Goal: Transaction & Acquisition: Purchase product/service

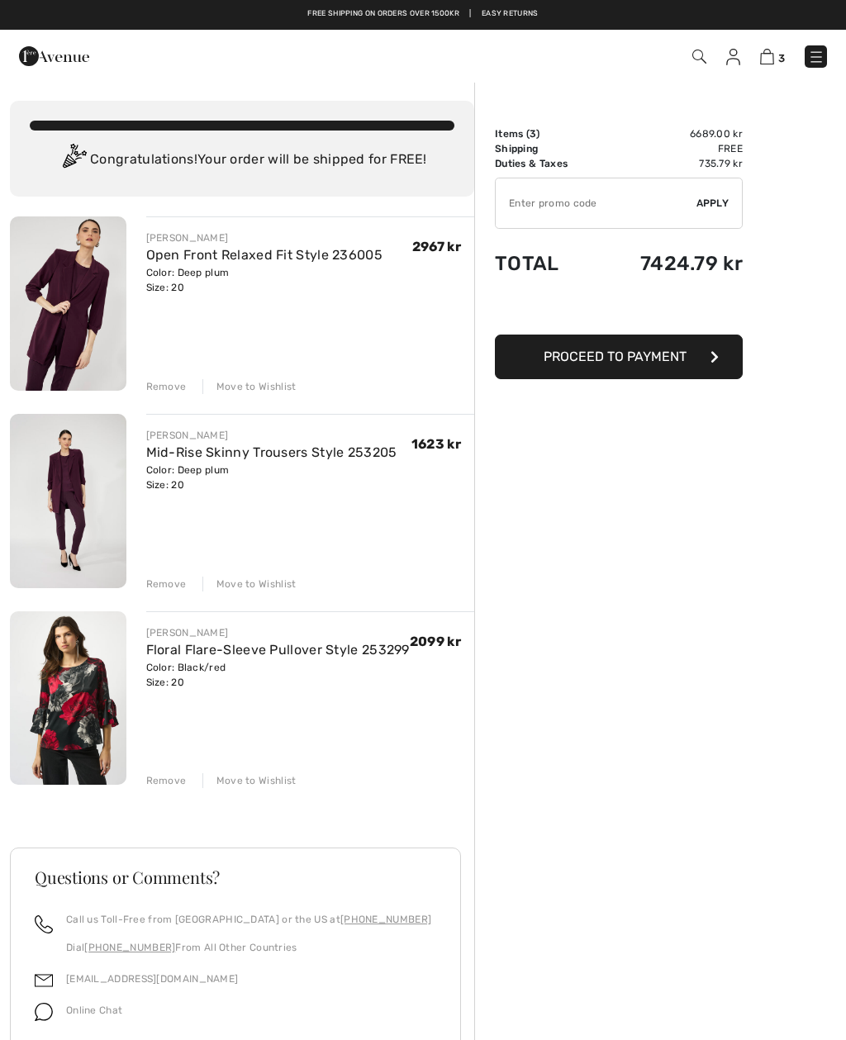
click at [271, 391] on div "Move to Wishlist" at bounding box center [249, 386] width 94 height 15
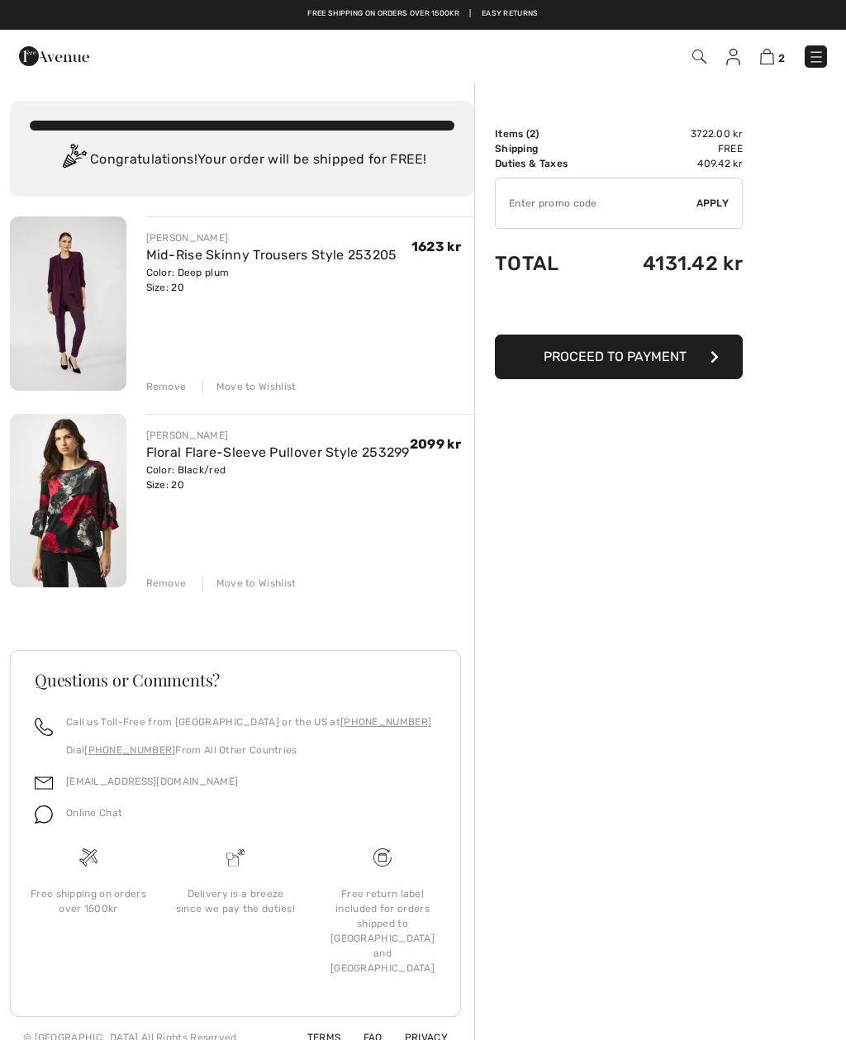
click at [274, 393] on div "Move to Wishlist" at bounding box center [249, 386] width 94 height 15
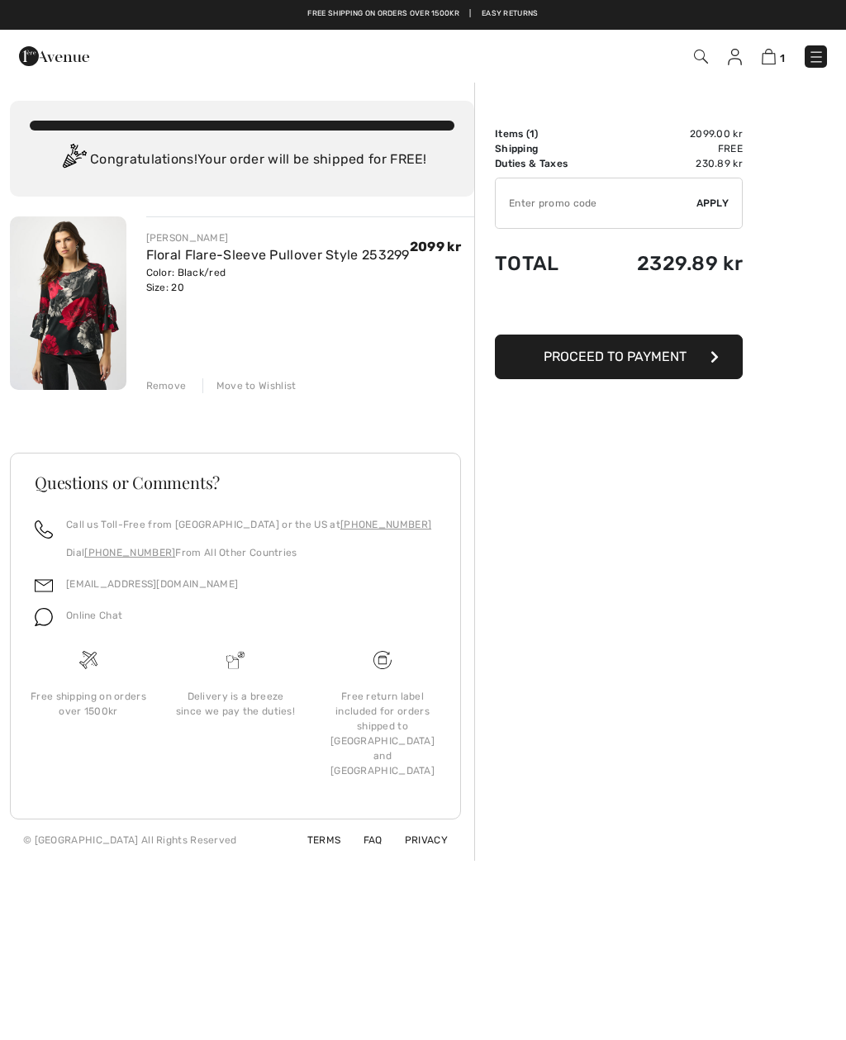
click at [273, 392] on div "Move to Wishlist" at bounding box center [249, 385] width 94 height 15
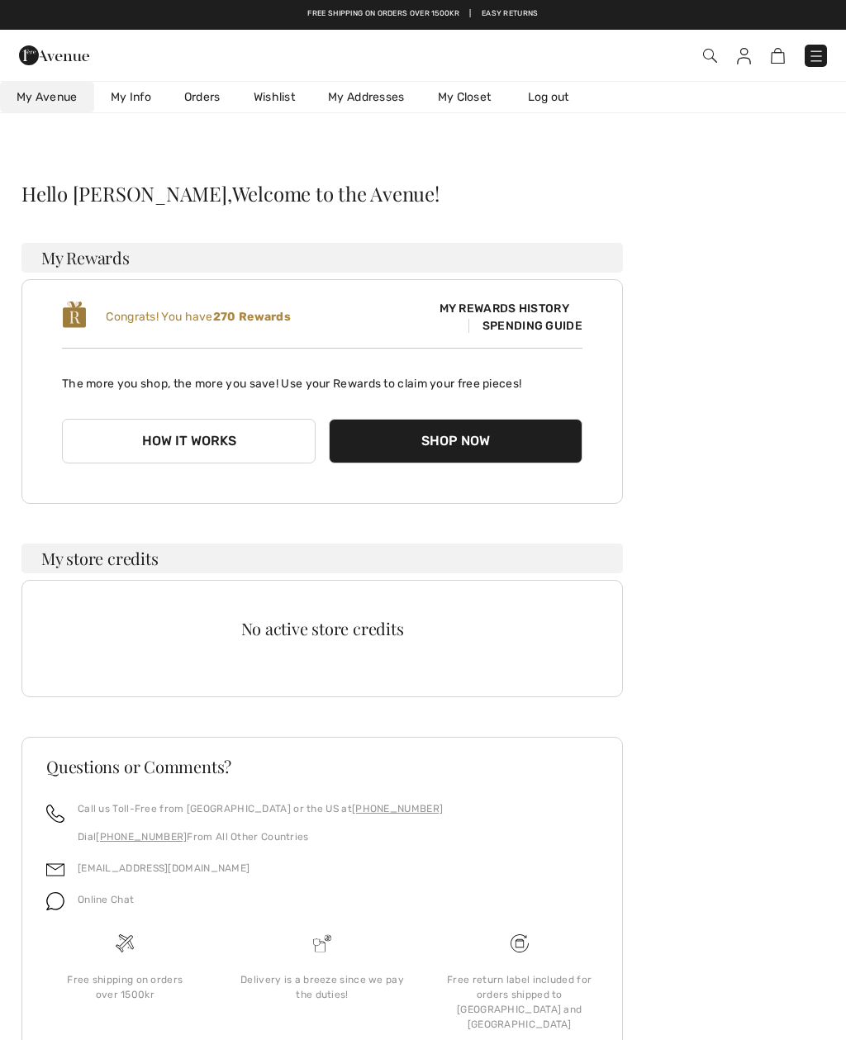
click at [810, 59] on img at bounding box center [816, 56] width 17 height 17
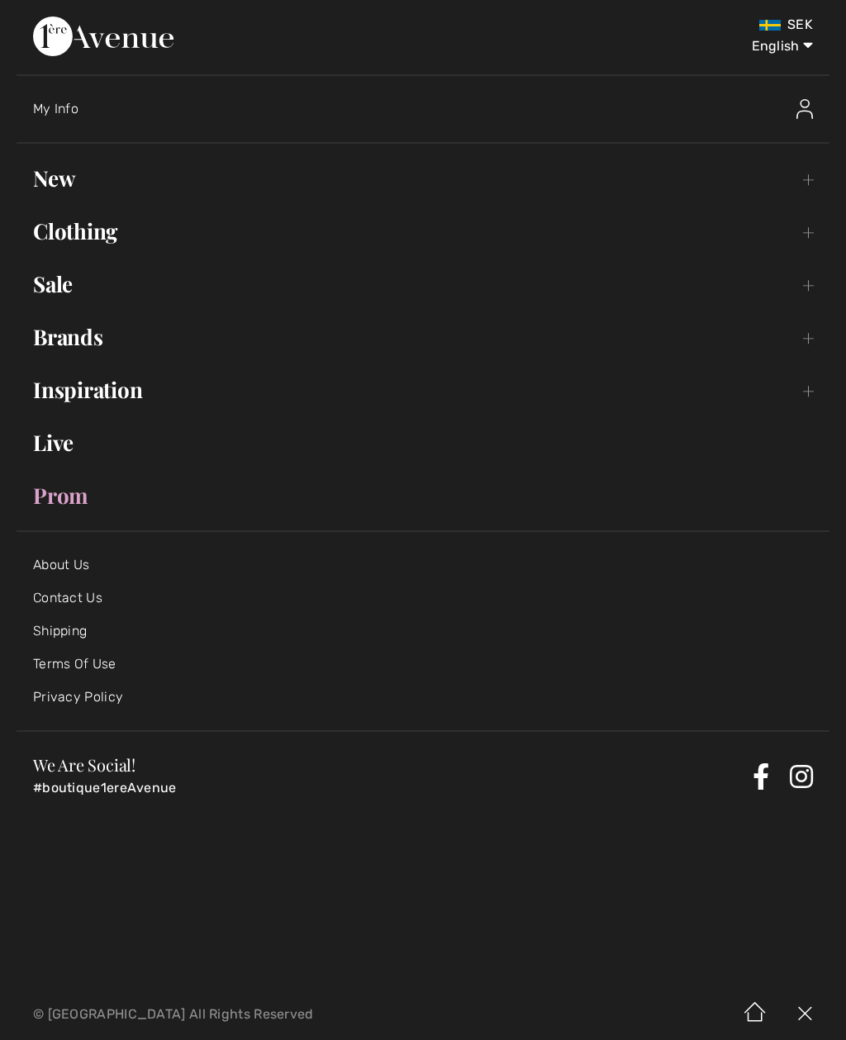
click at [116, 236] on link "Clothing Toggle submenu" at bounding box center [423, 231] width 813 height 36
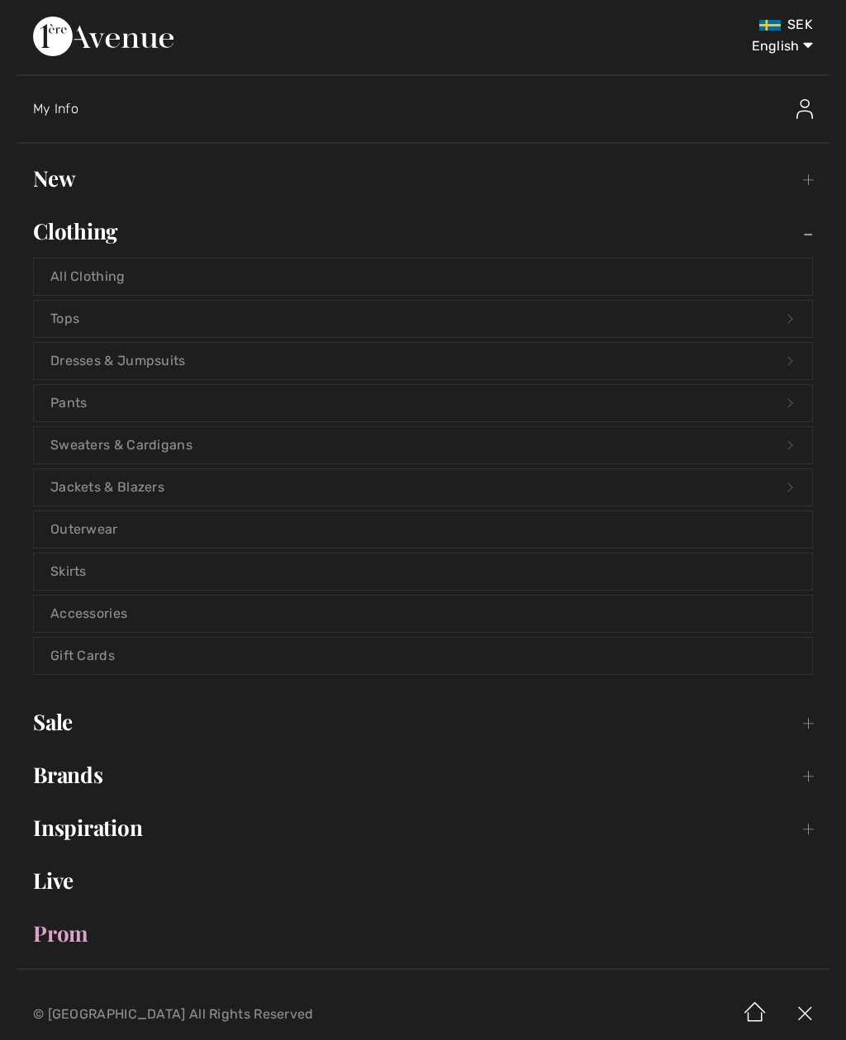
click at [112, 323] on link "Tops Open submenu" at bounding box center [423, 319] width 778 height 36
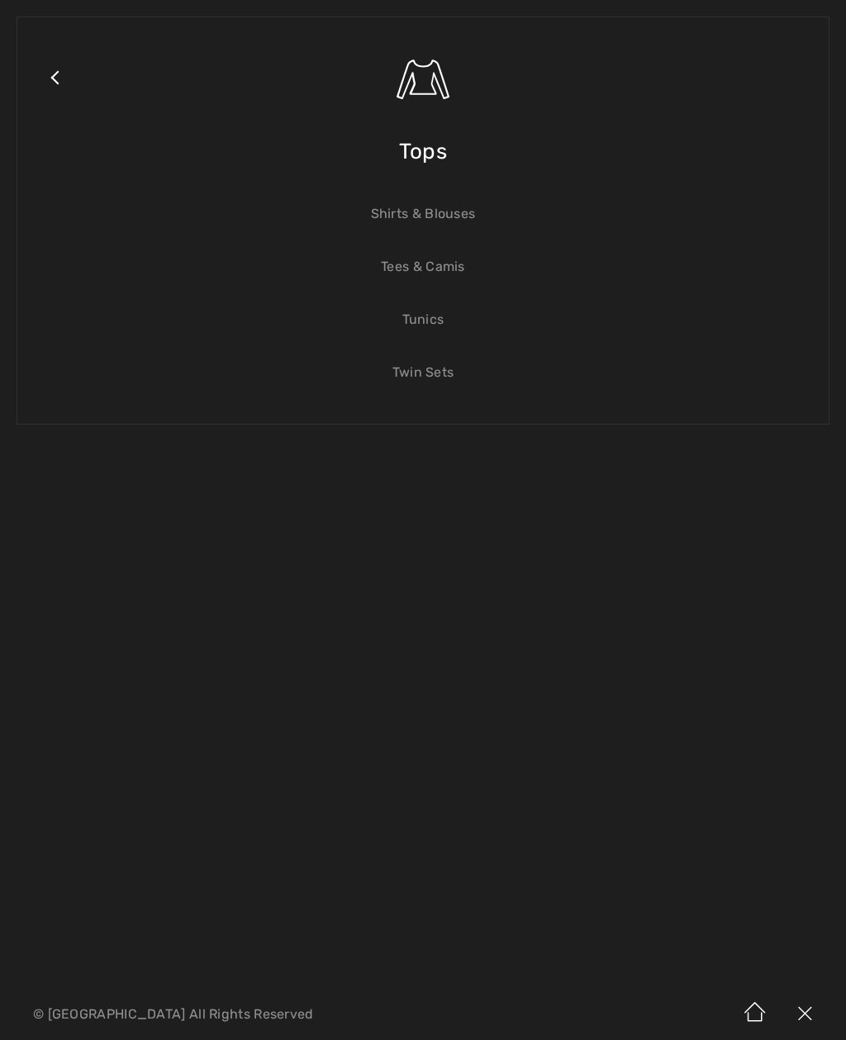
click at [431, 327] on link "Tunics" at bounding box center [423, 319] width 778 height 36
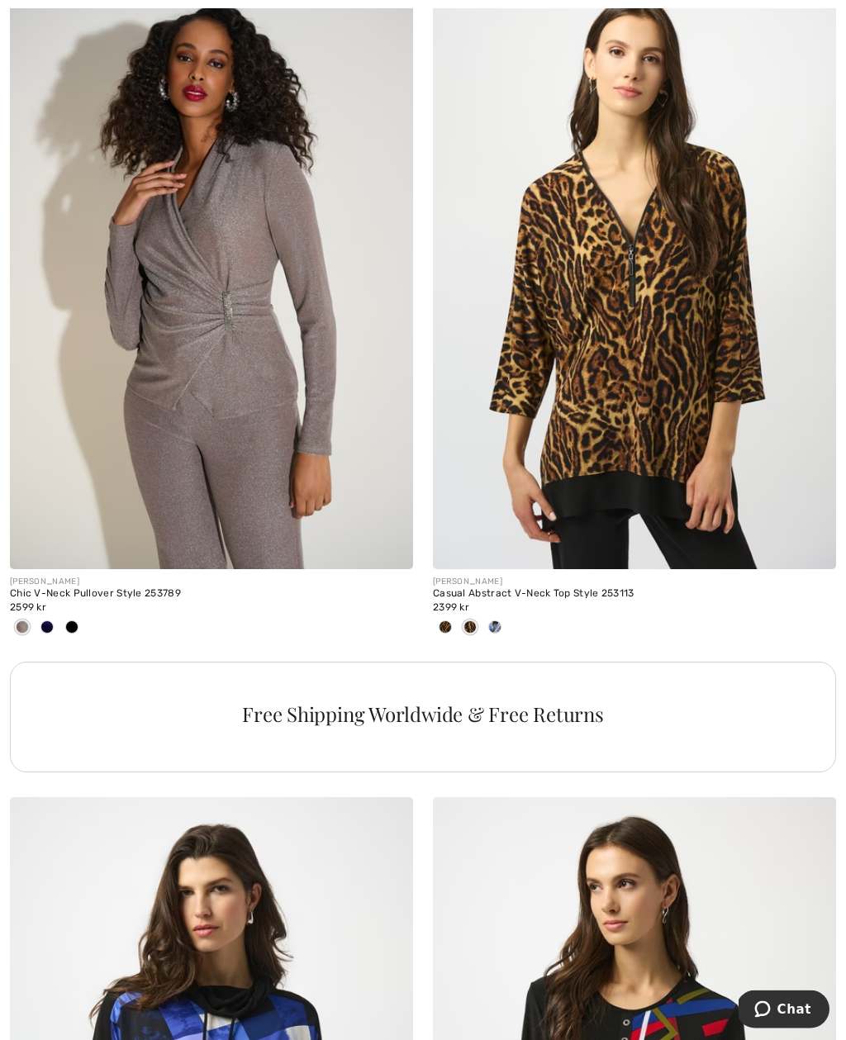
scroll to position [3671, 0]
click at [498, 624] on span at bounding box center [494, 626] width 13 height 13
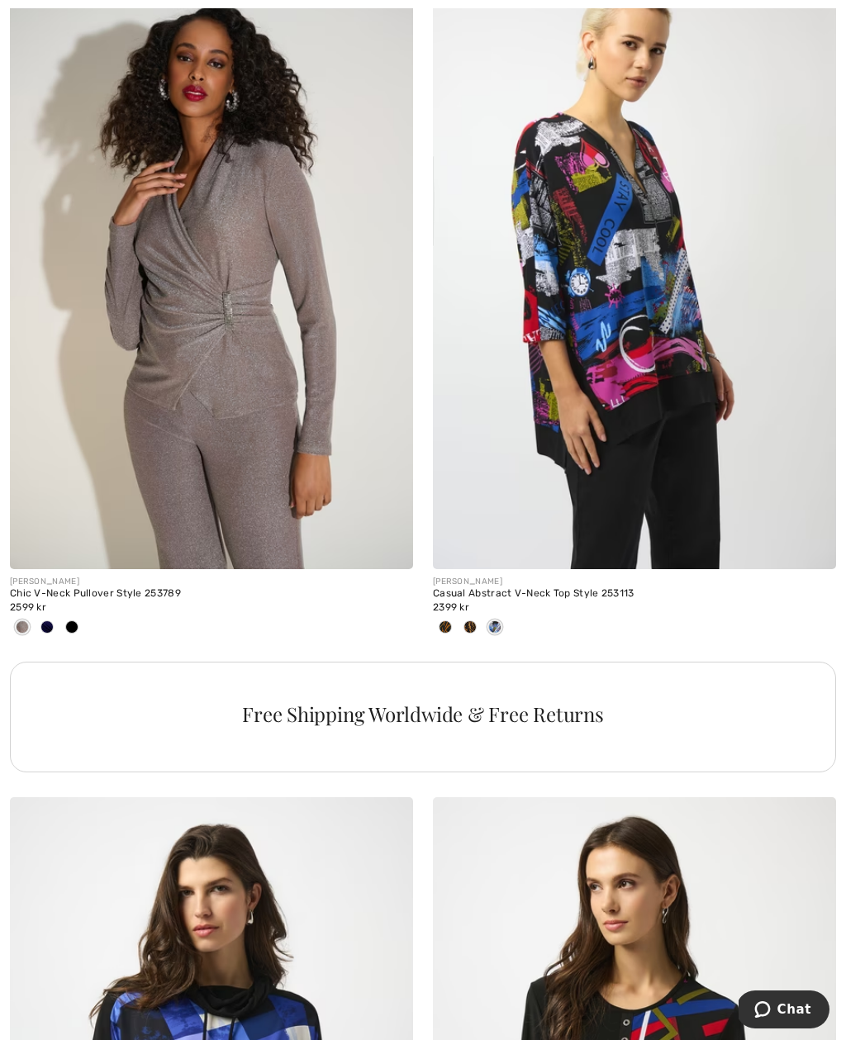
click at [442, 628] on span at bounding box center [444, 626] width 13 height 13
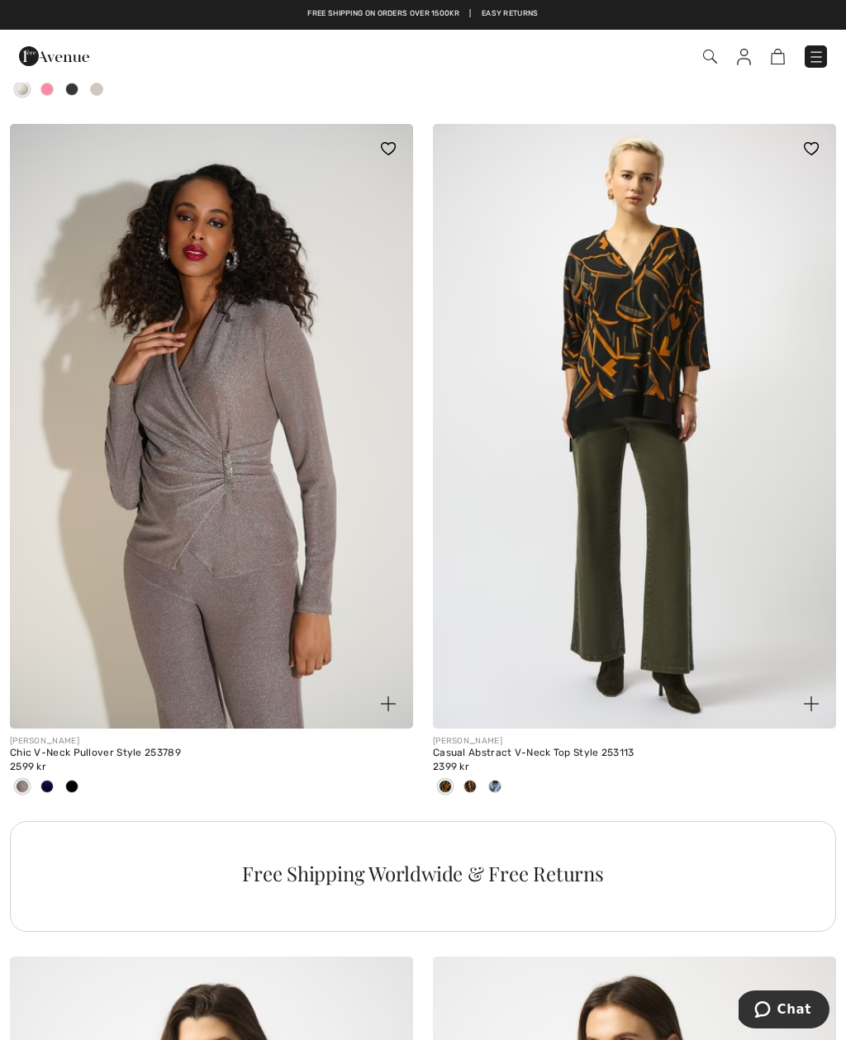
scroll to position [3511, 0]
click at [656, 391] on img at bounding box center [634, 427] width 403 height 604
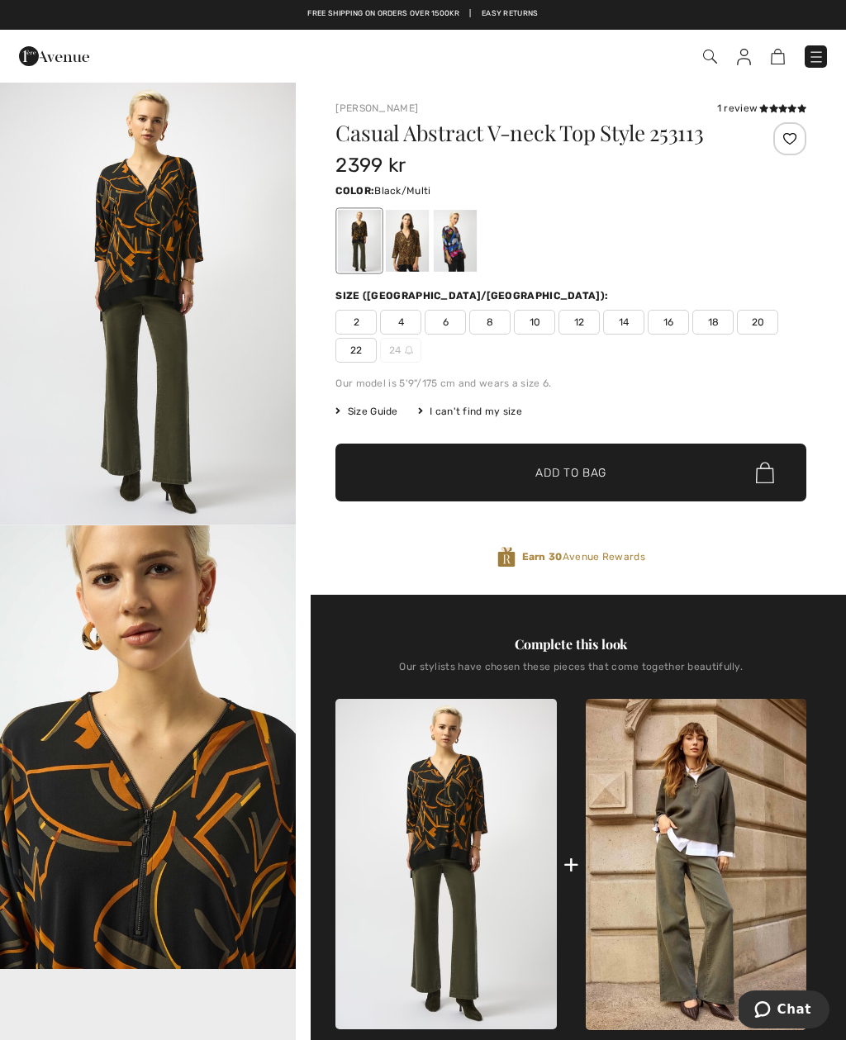
click at [763, 321] on span "20" at bounding box center [757, 322] width 41 height 25
click at [576, 477] on span "Add to Bag" at bounding box center [570, 472] width 71 height 17
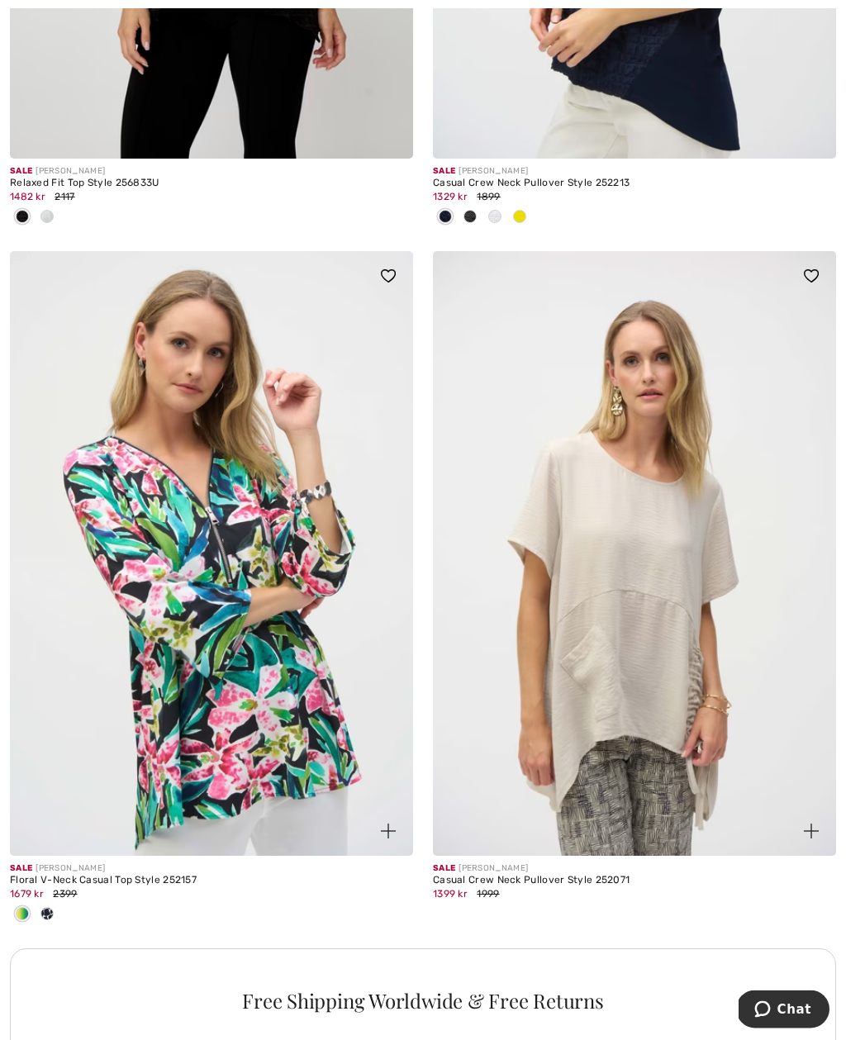
scroll to position [7619, 0]
click at [387, 603] on img at bounding box center [211, 553] width 403 height 604
click at [62, 901] on div at bounding box center [211, 914] width 403 height 27
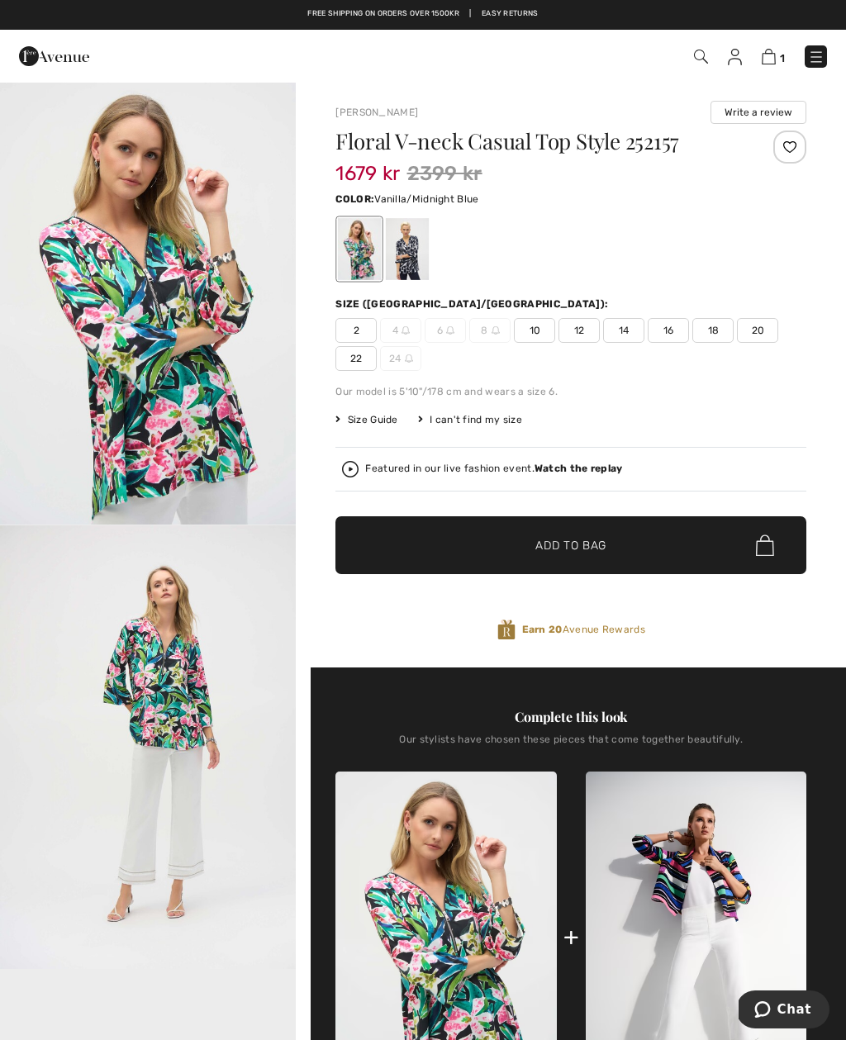
click at [413, 256] on div at bounding box center [407, 249] width 43 height 62
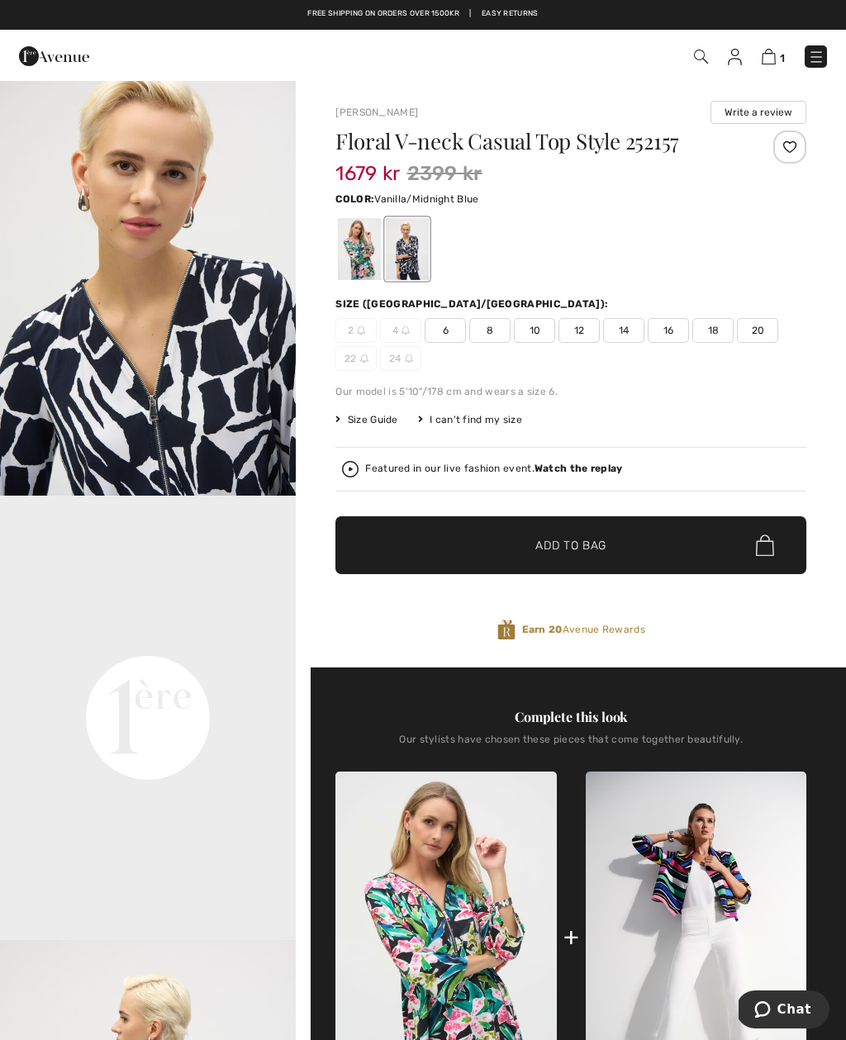
scroll to position [474, 0]
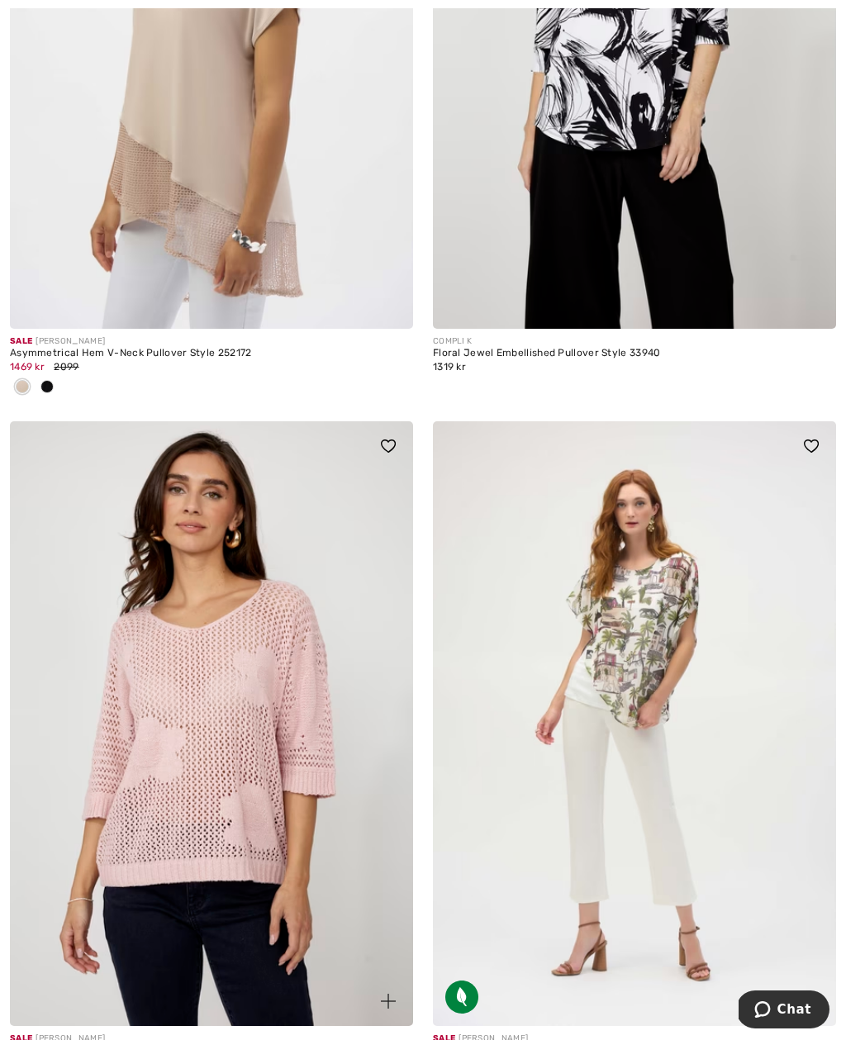
scroll to position [9798, 0]
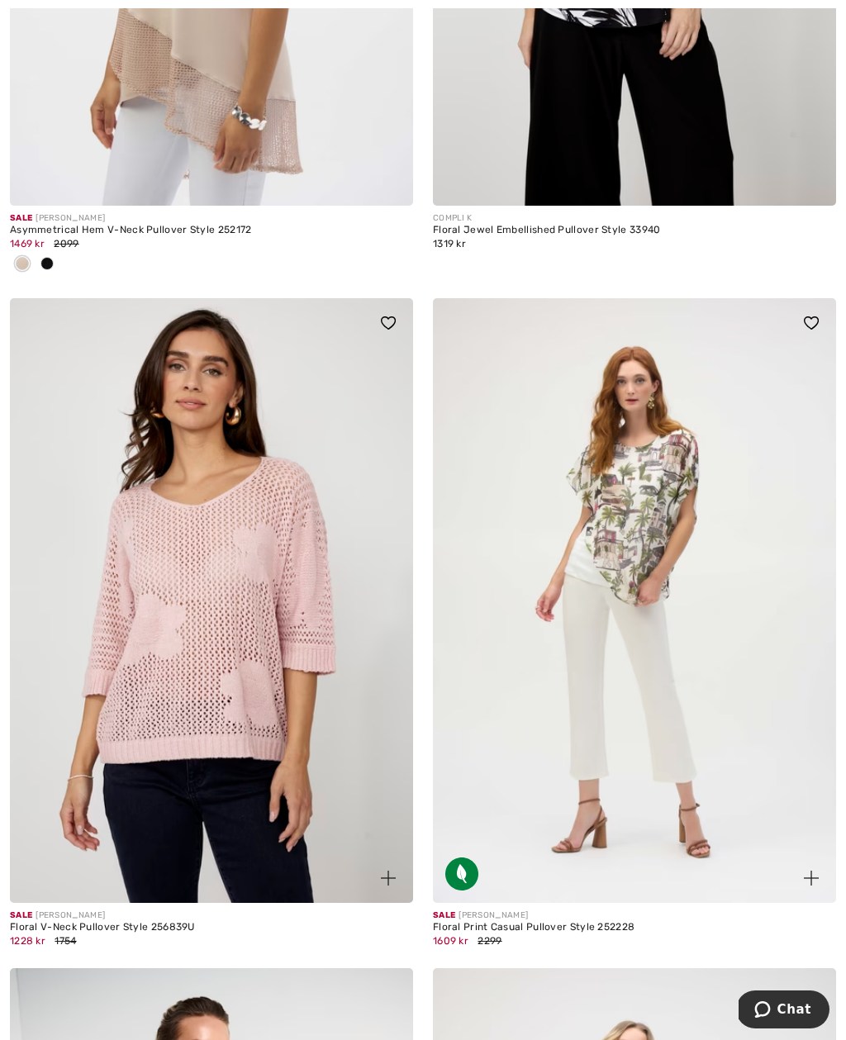
click at [812, 870] on img at bounding box center [810, 877] width 15 height 15
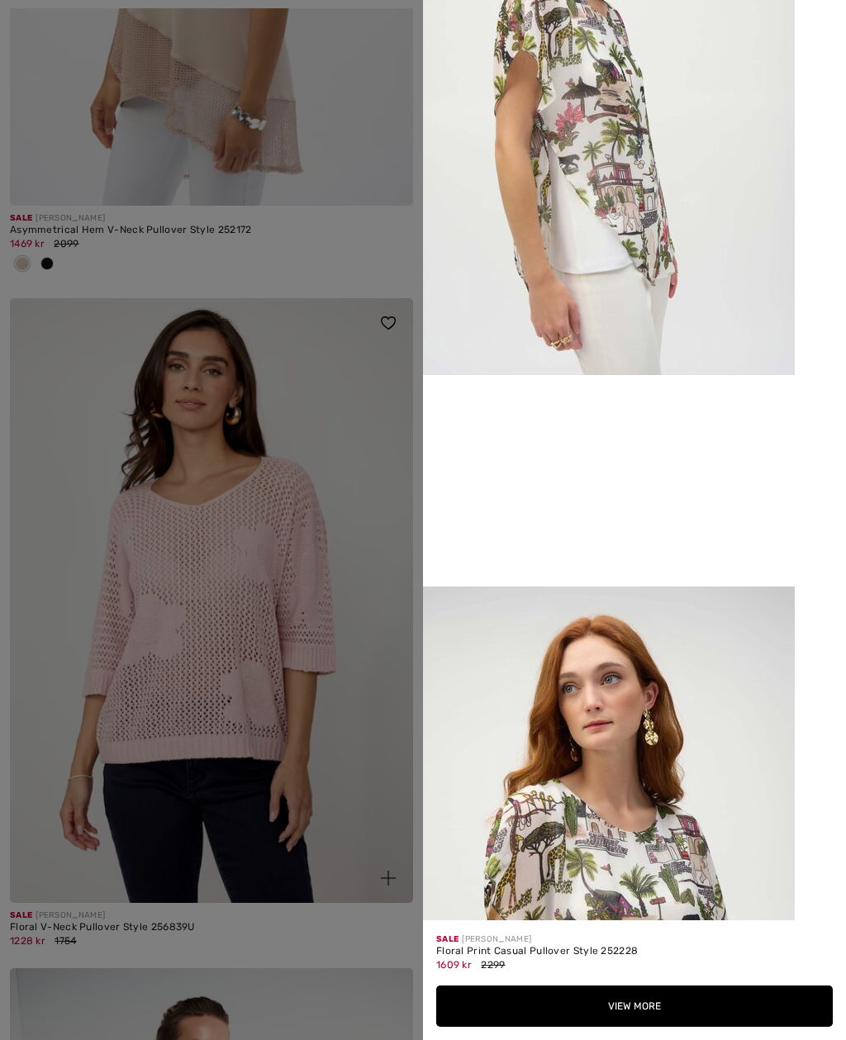
scroll to position [739, 0]
click at [315, 718] on div at bounding box center [423, 520] width 846 height 1040
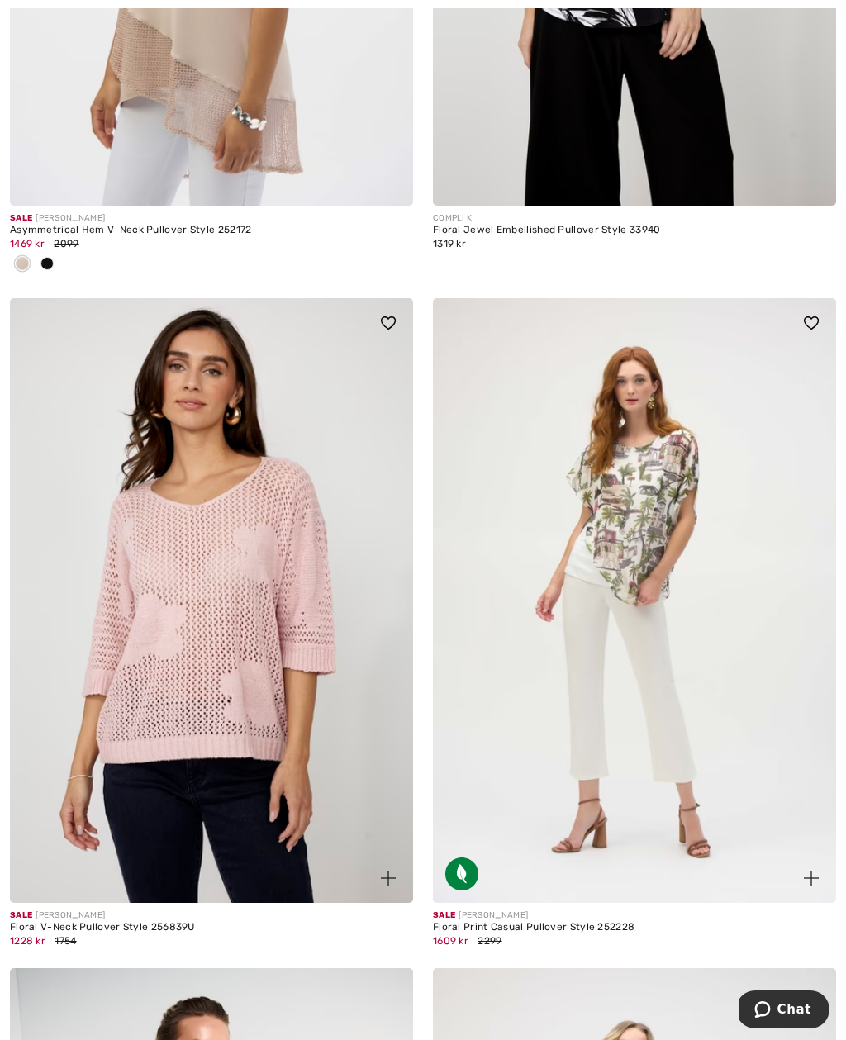
click at [637, 540] on img at bounding box center [634, 600] width 403 height 604
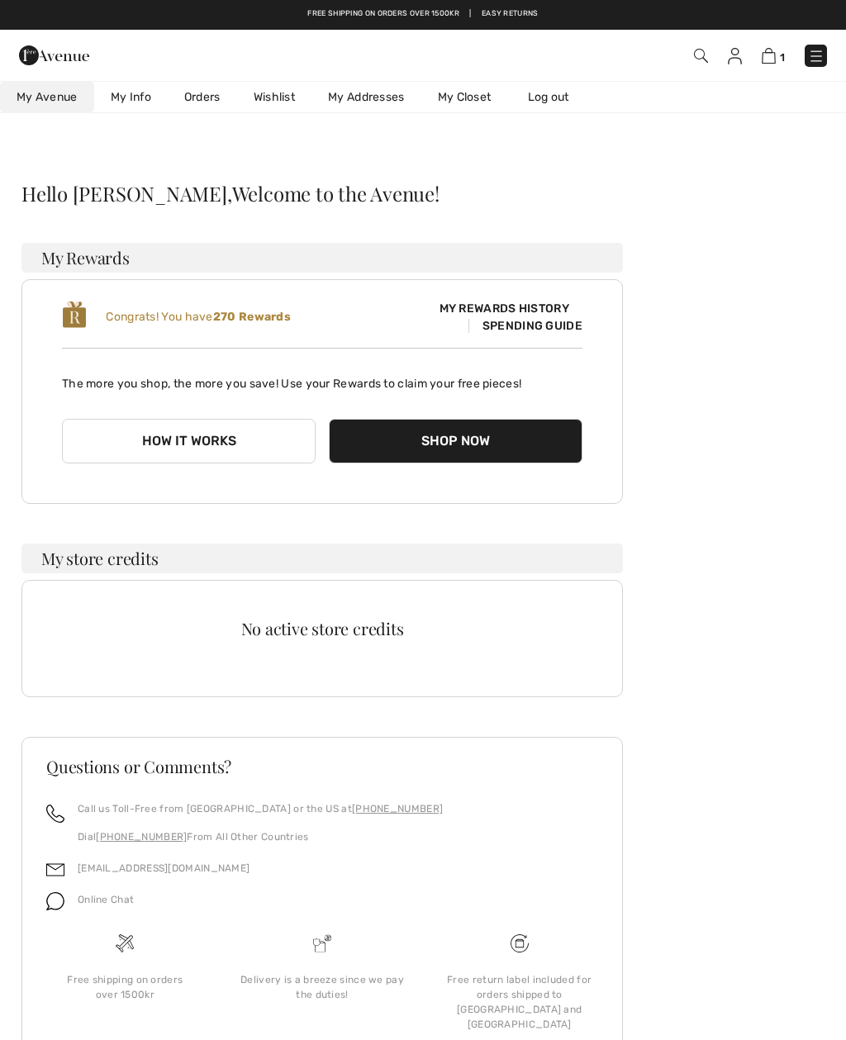
click at [810, 58] on img at bounding box center [816, 56] width 17 height 17
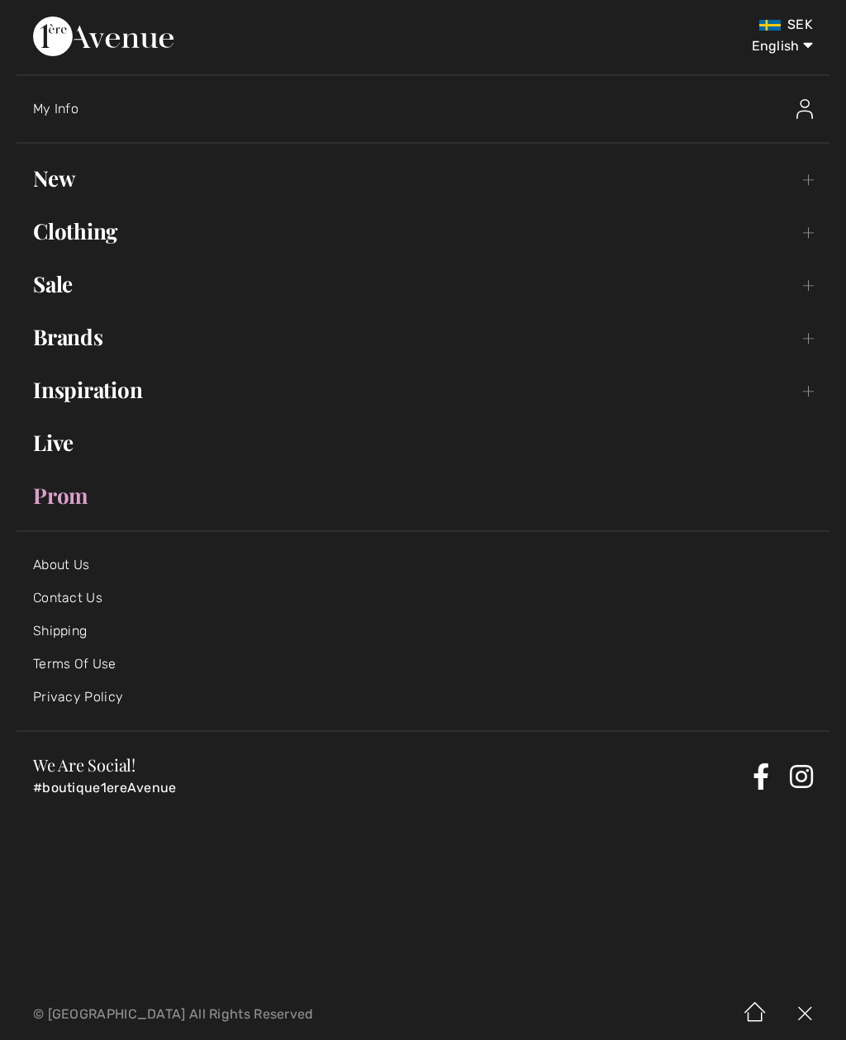
click at [58, 180] on link "New Toggle submenu" at bounding box center [423, 178] width 813 height 36
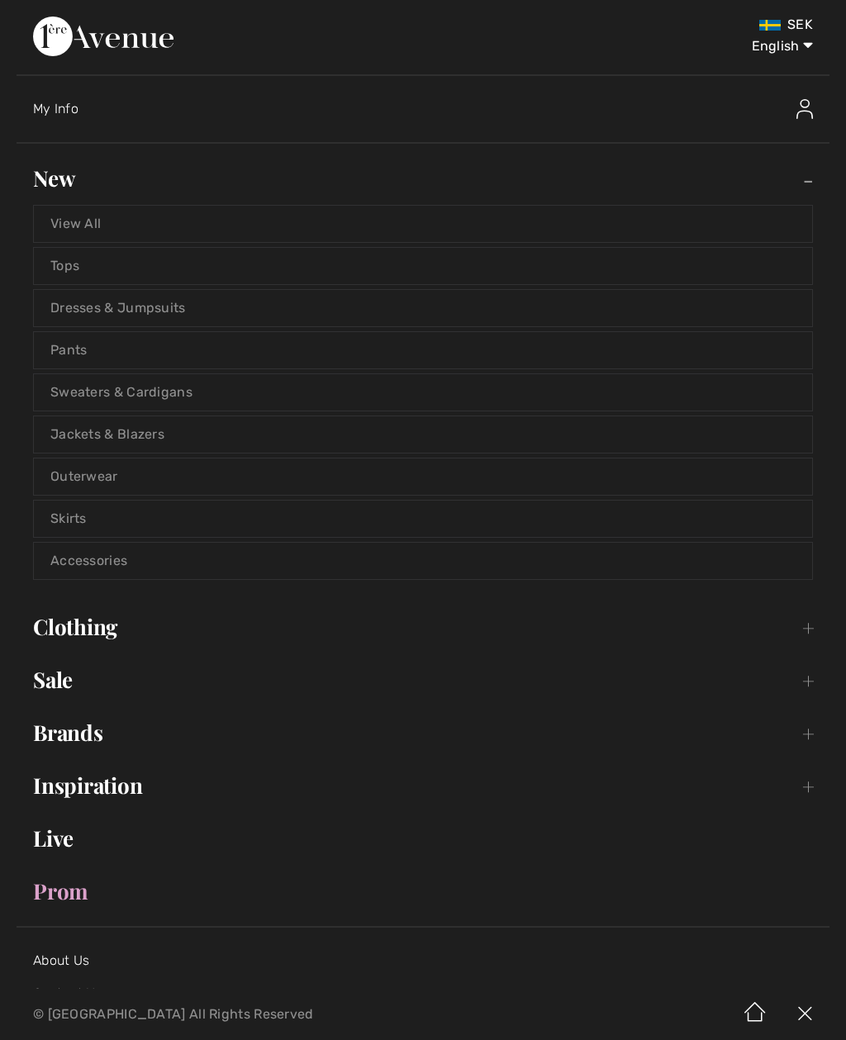
click at [103, 263] on link "Tops" at bounding box center [423, 266] width 778 height 36
click at [73, 272] on link "Tops" at bounding box center [423, 266] width 778 height 36
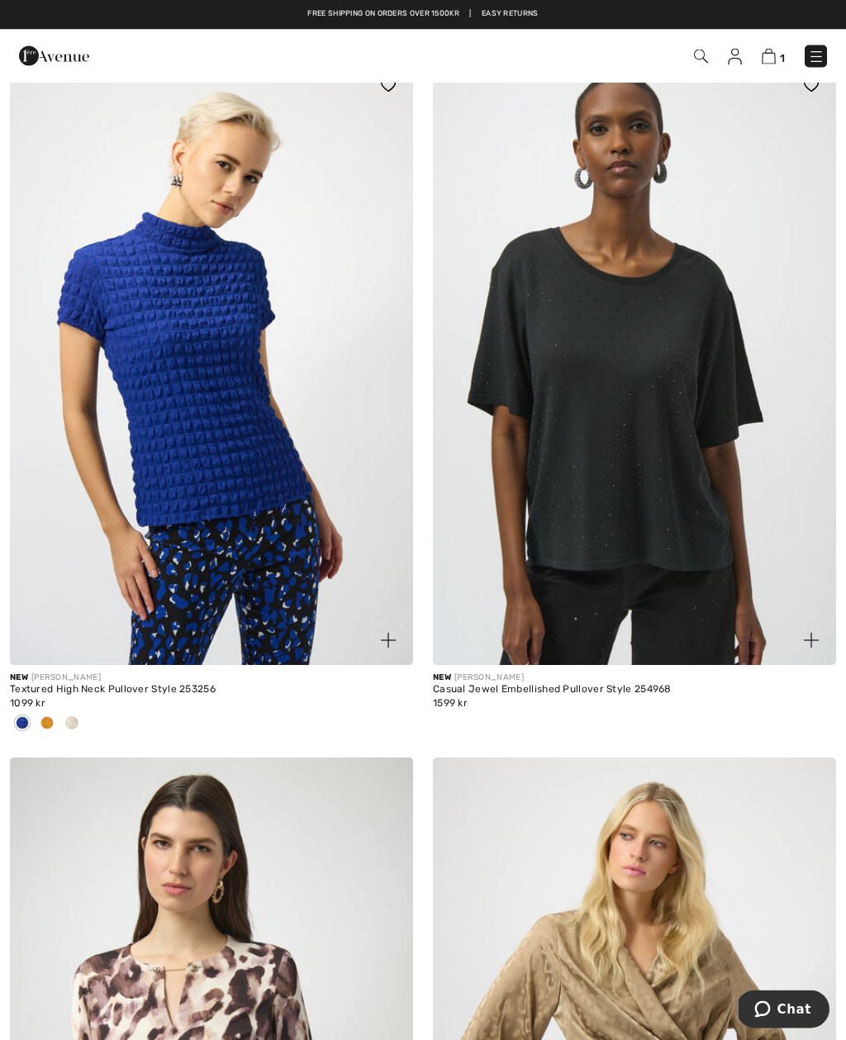
scroll to position [146, 0]
click at [809, 59] on img at bounding box center [816, 57] width 17 height 17
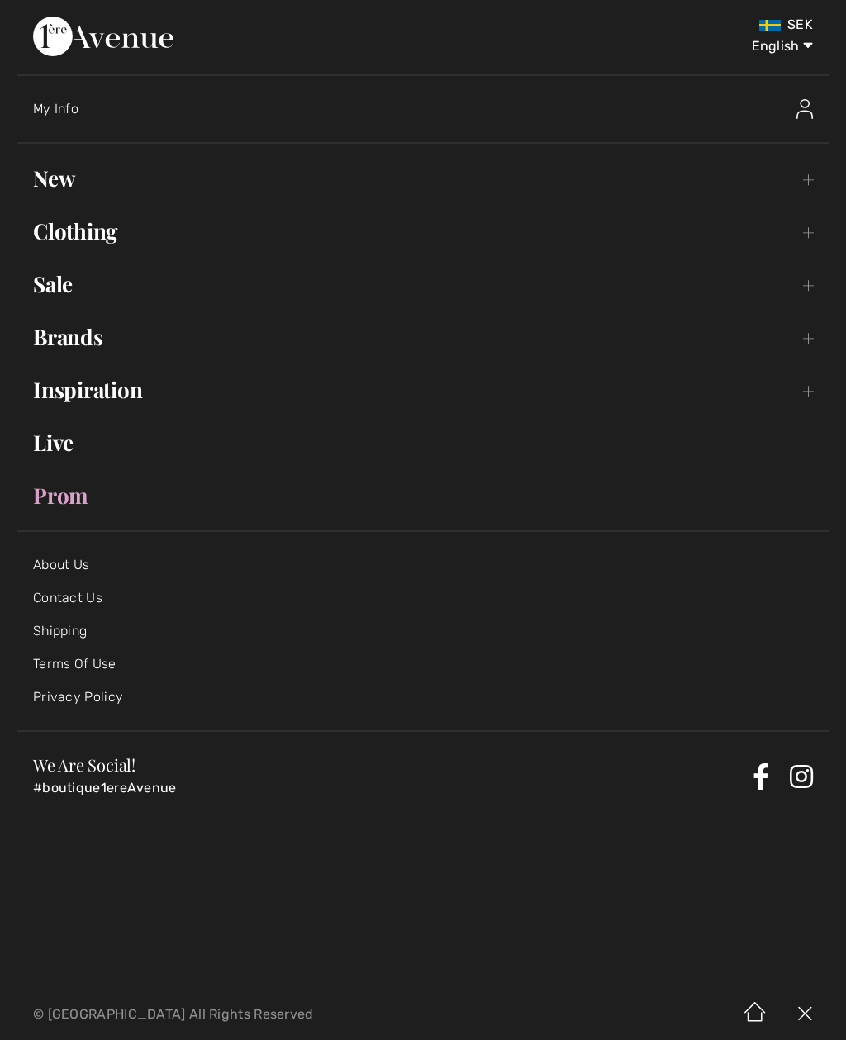
click at [77, 238] on link "Clothing Toggle submenu" at bounding box center [423, 231] width 813 height 36
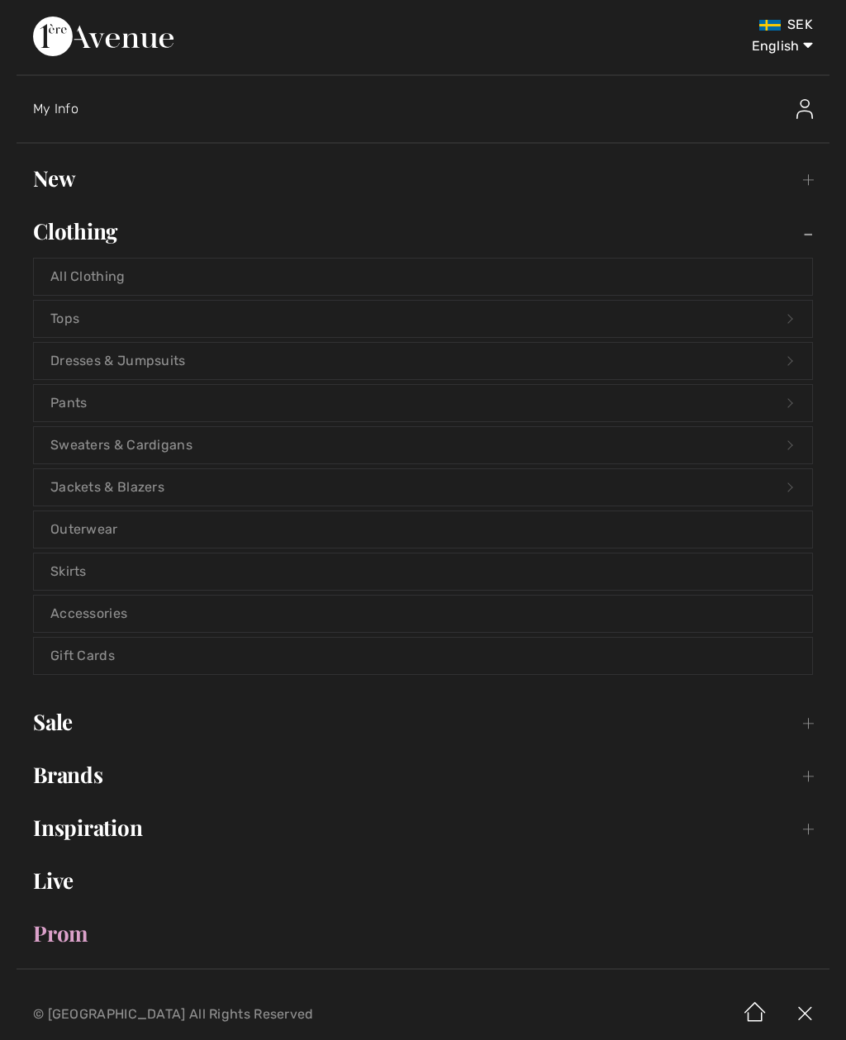
click at [74, 330] on link "Tops Open submenu" at bounding box center [423, 319] width 778 height 36
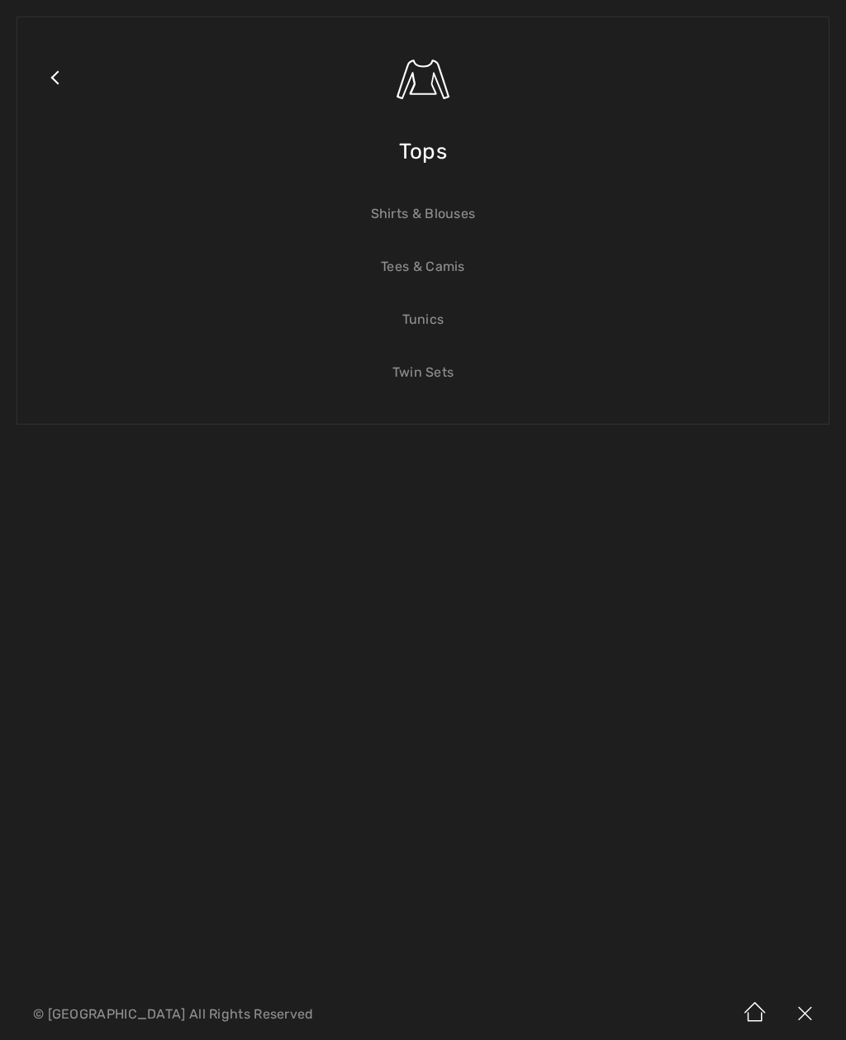
click at [427, 325] on link "Tunics" at bounding box center [423, 319] width 778 height 36
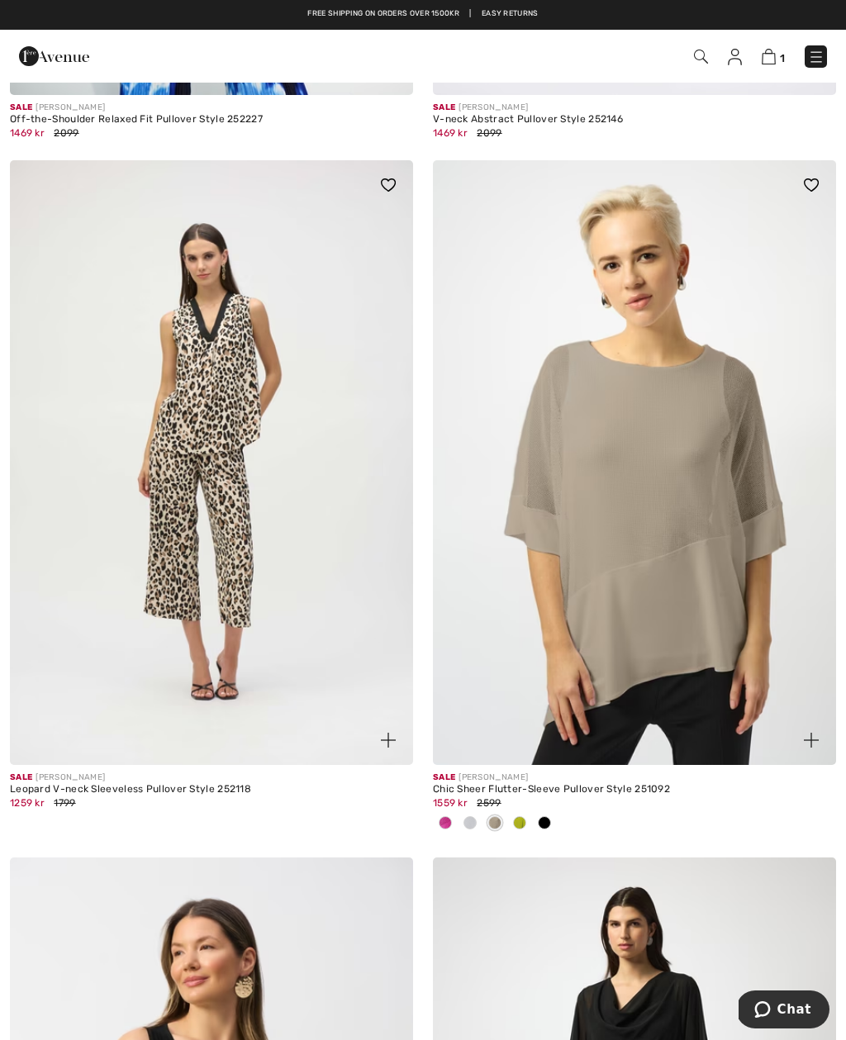
scroll to position [11274, 0]
click at [670, 605] on img at bounding box center [634, 463] width 403 height 604
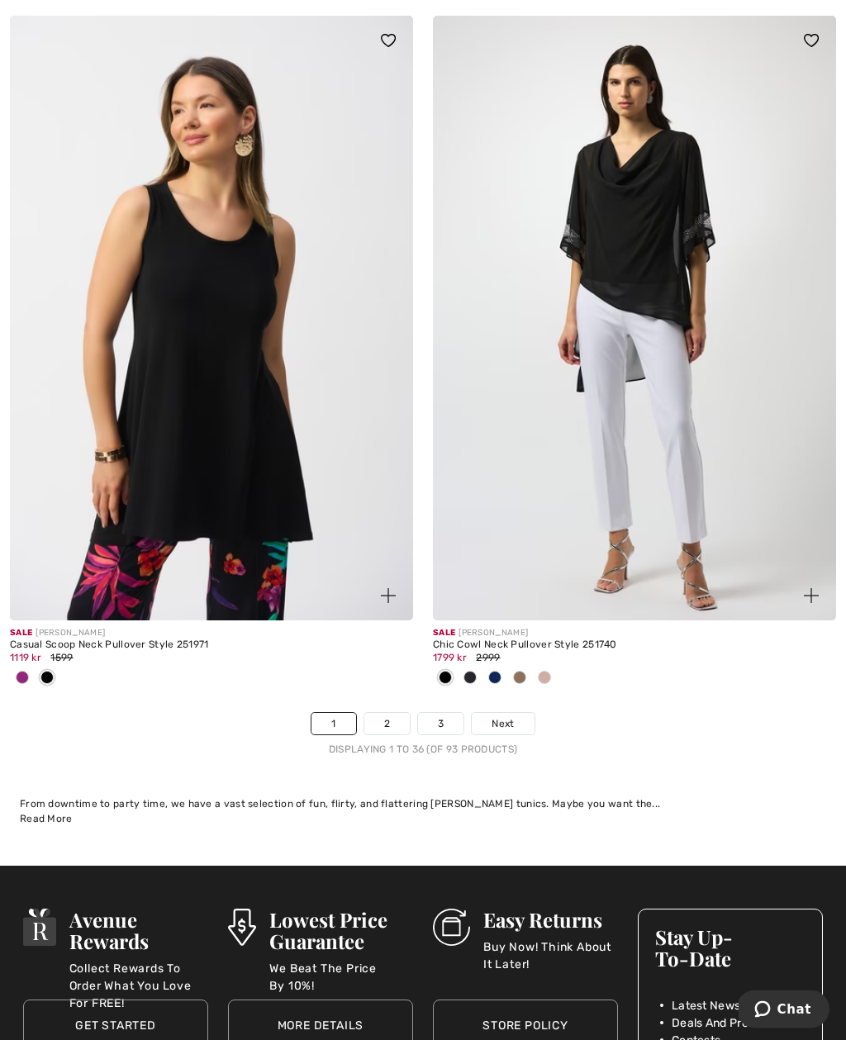
scroll to position [12147, 0]
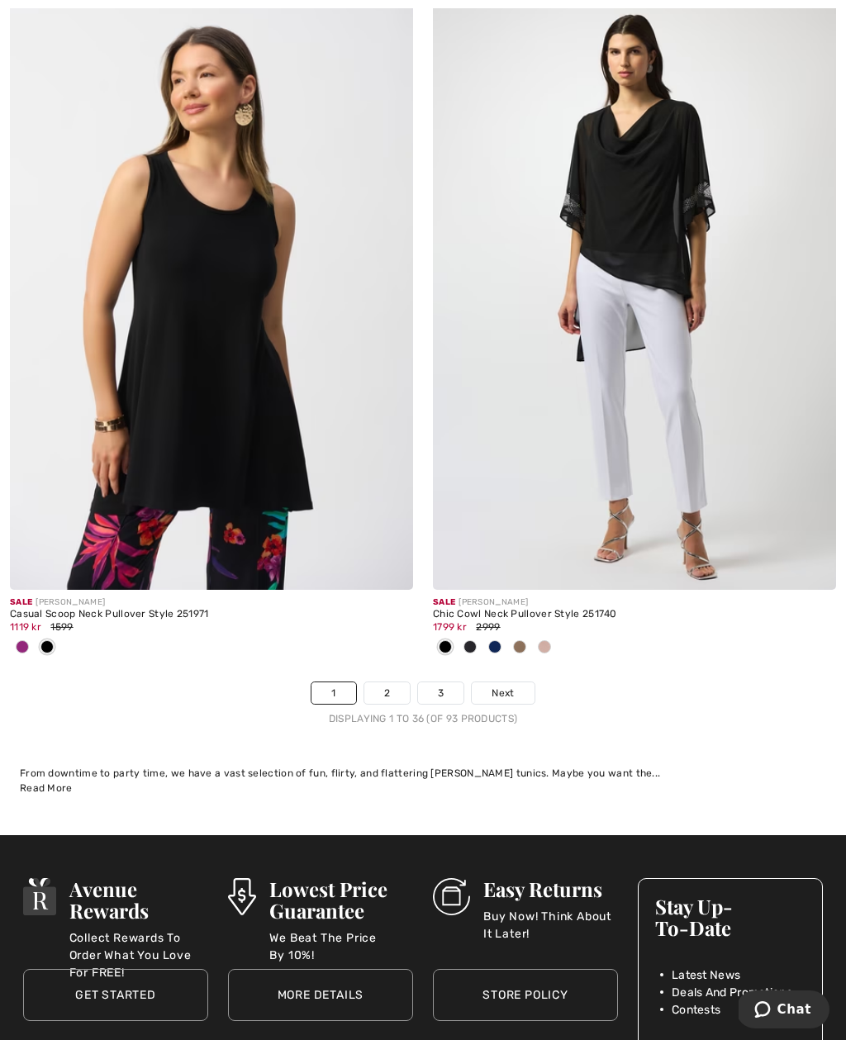
click at [391, 682] on link "2" at bounding box center [386, 692] width 45 height 21
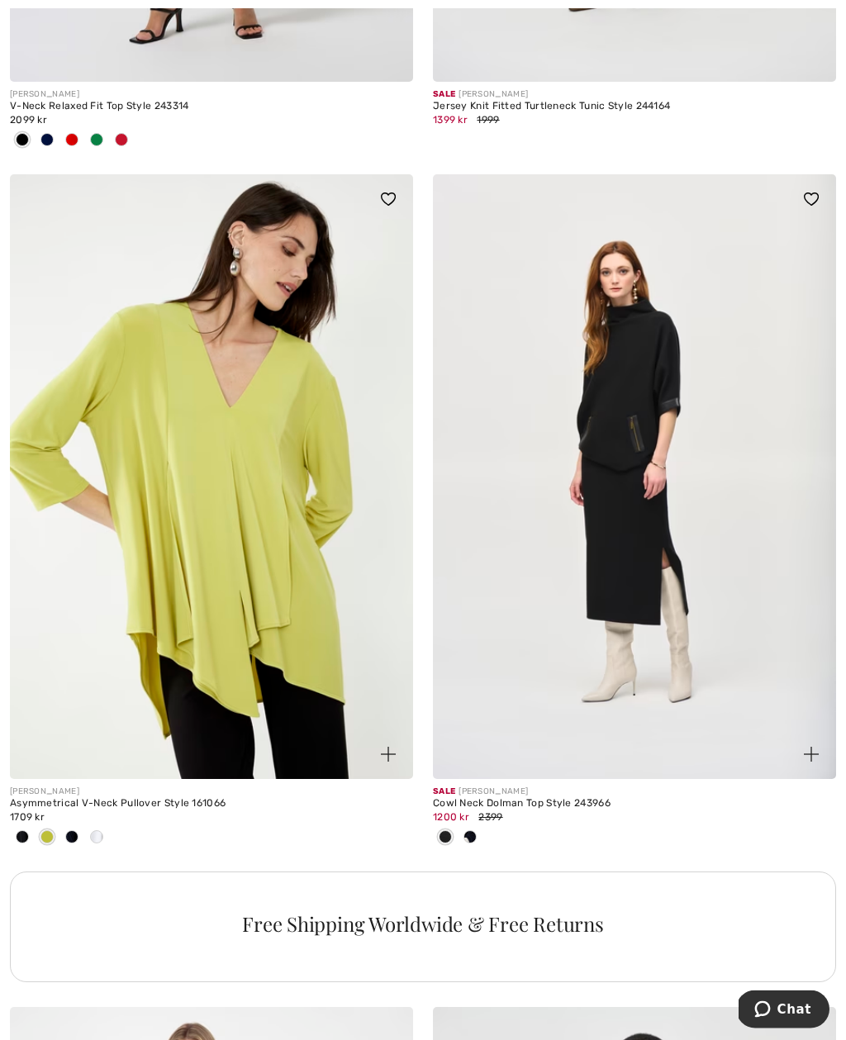
scroll to position [3462, 0]
click at [808, 756] on img at bounding box center [810, 753] width 15 height 15
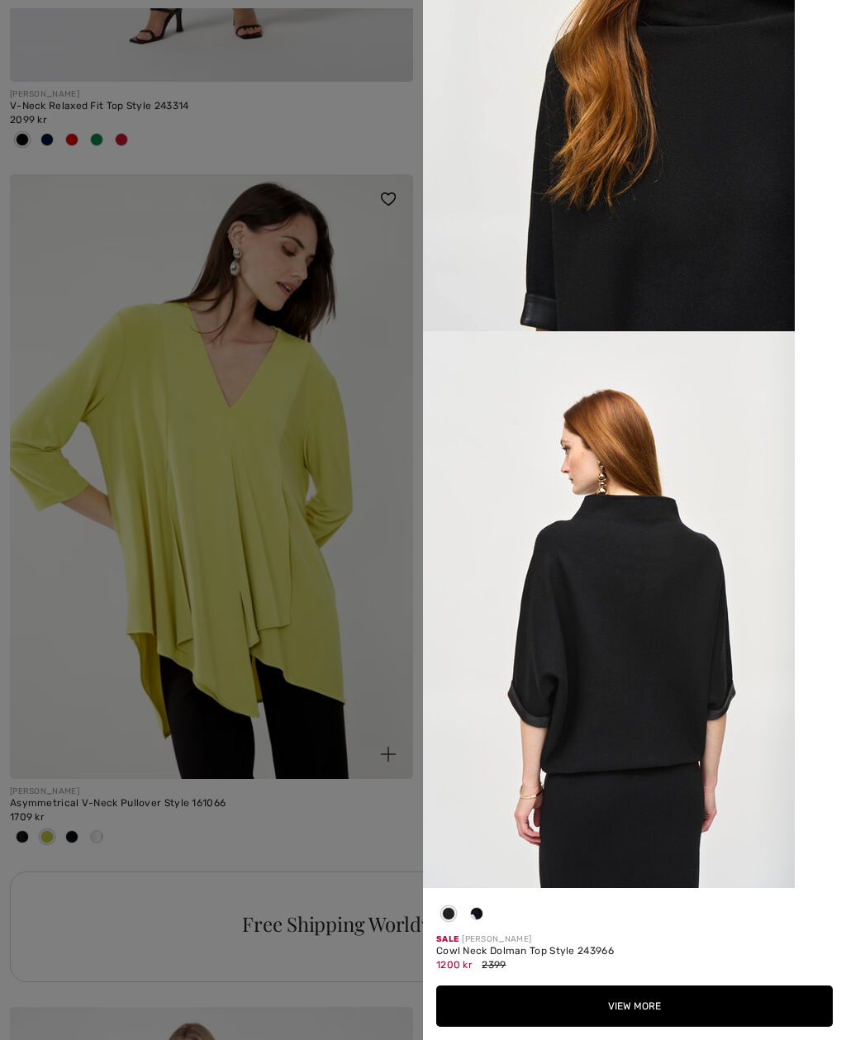
scroll to position [2036, 0]
click at [297, 607] on div at bounding box center [423, 520] width 846 height 1040
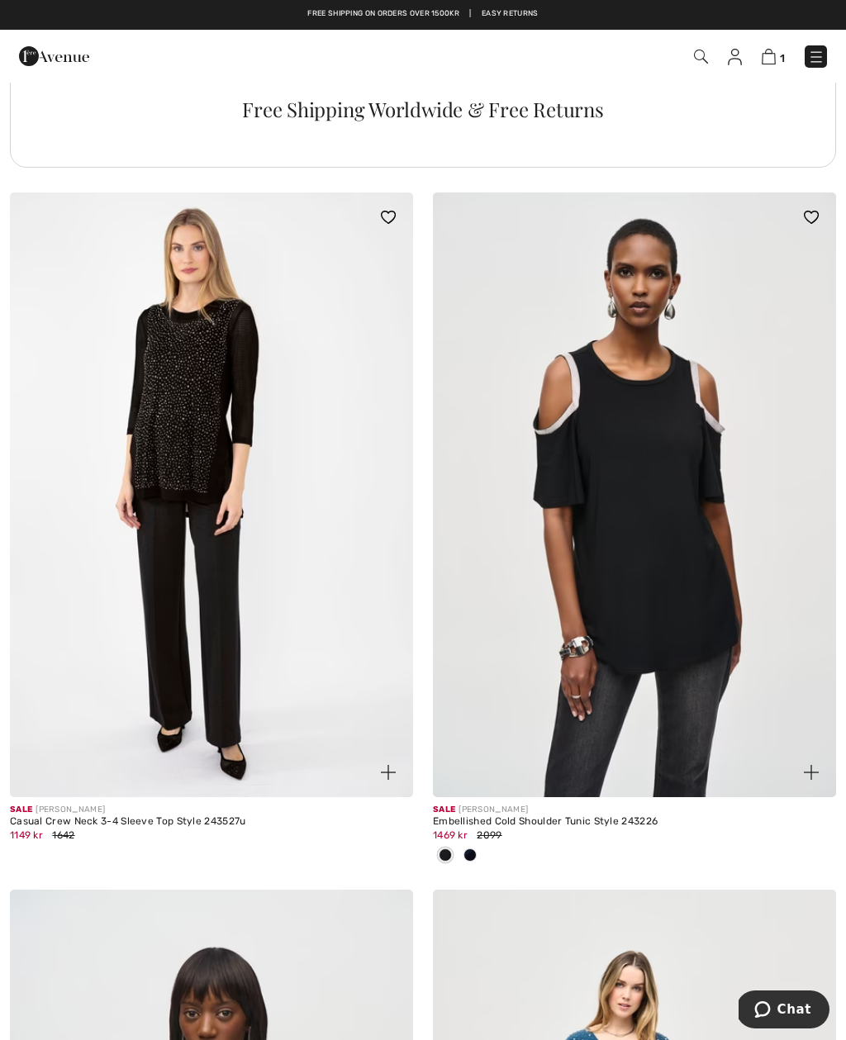
scroll to position [4274, 0]
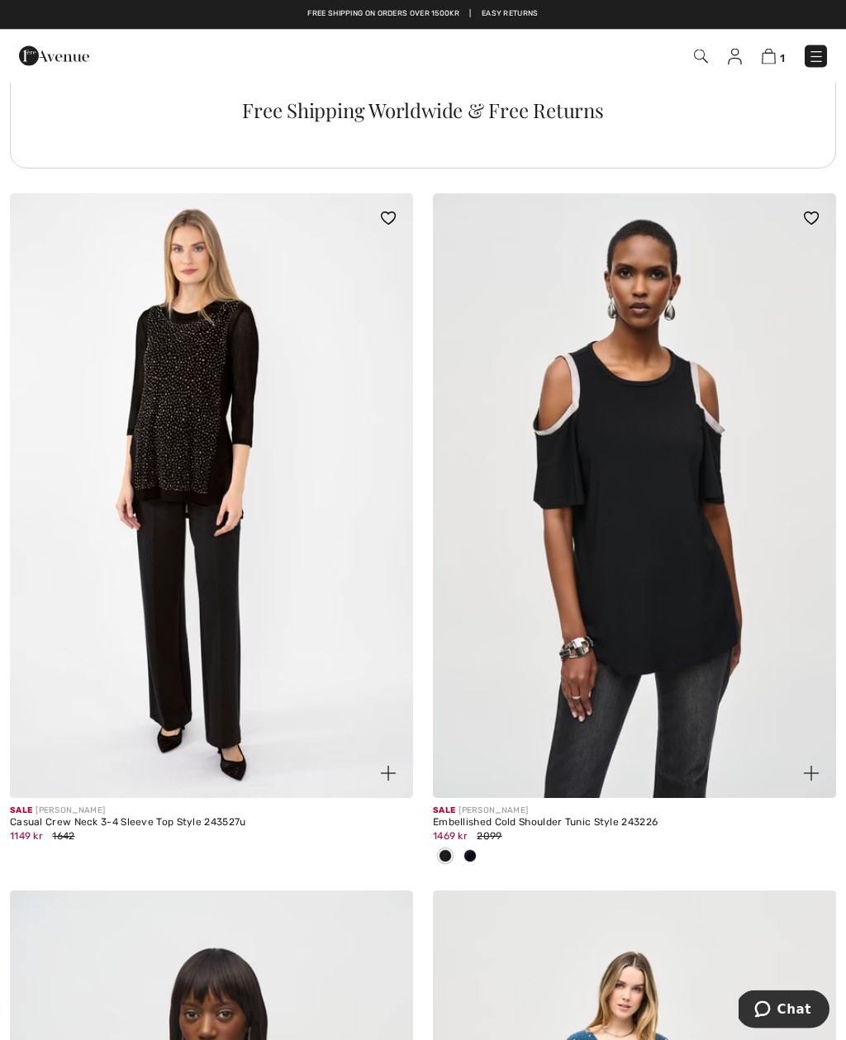
click at [385, 769] on img at bounding box center [388, 773] width 15 height 15
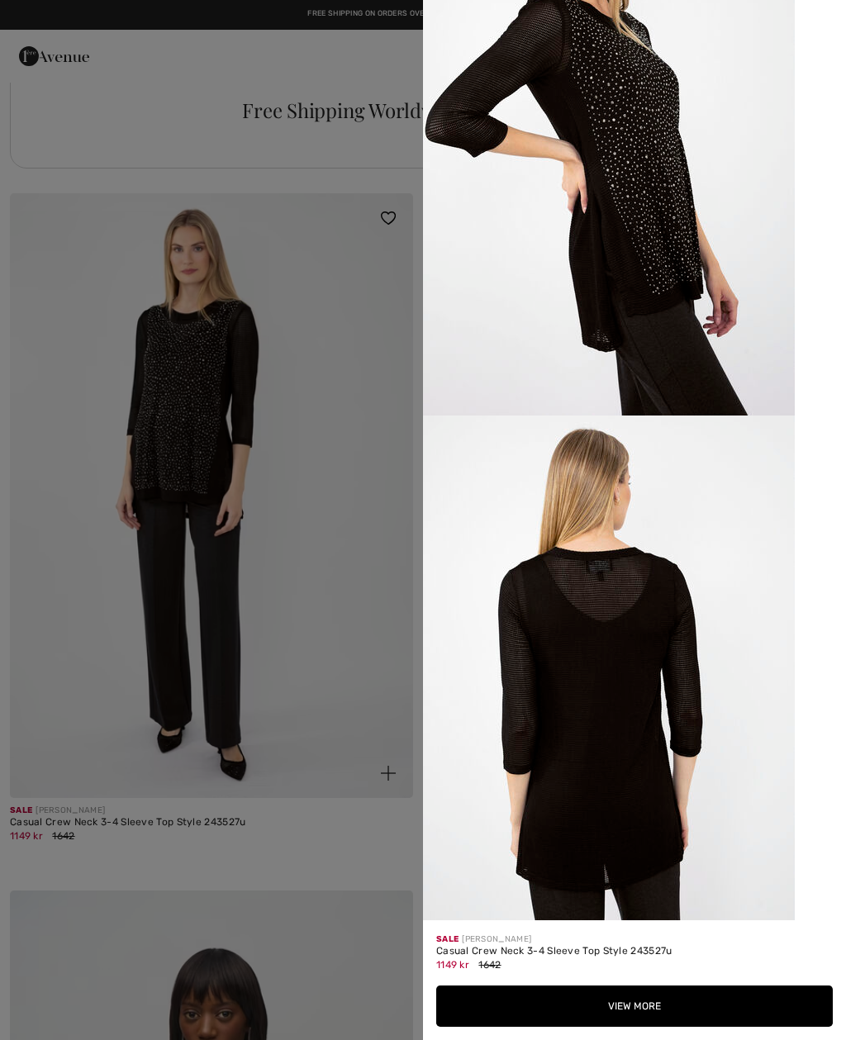
scroll to position [1256, 0]
click at [311, 622] on div at bounding box center [423, 520] width 846 height 1040
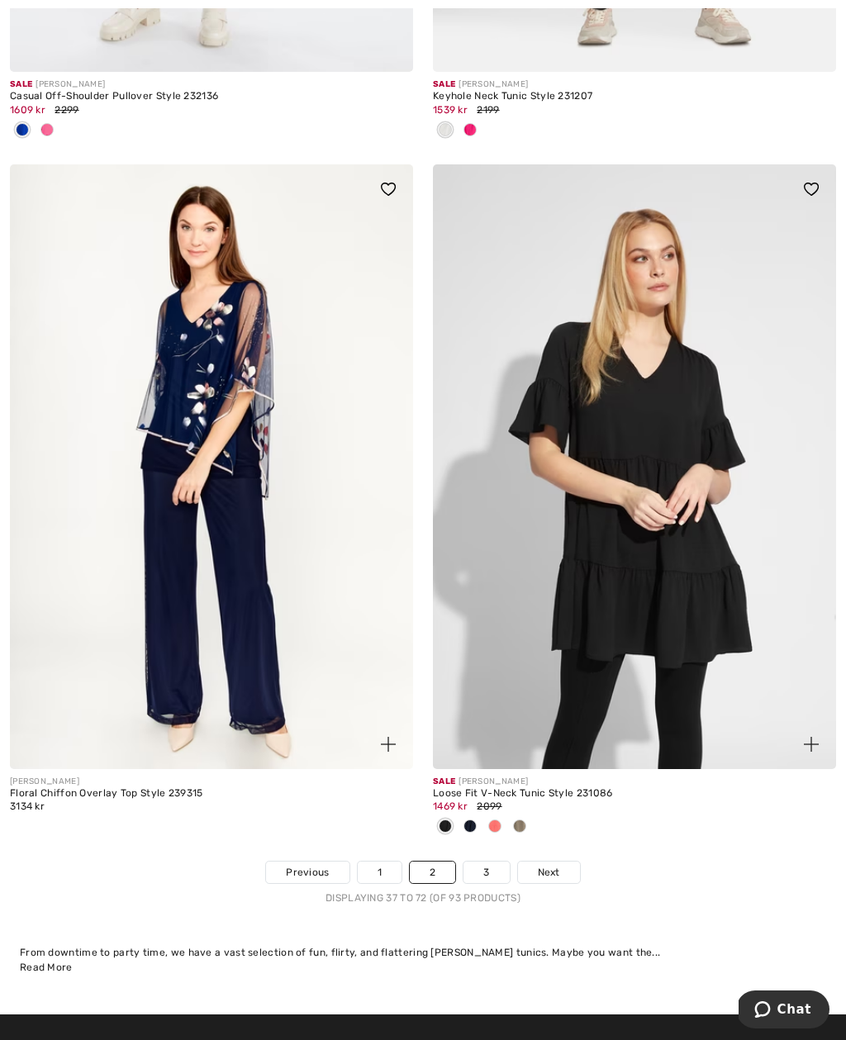
scroll to position [12025, 0]
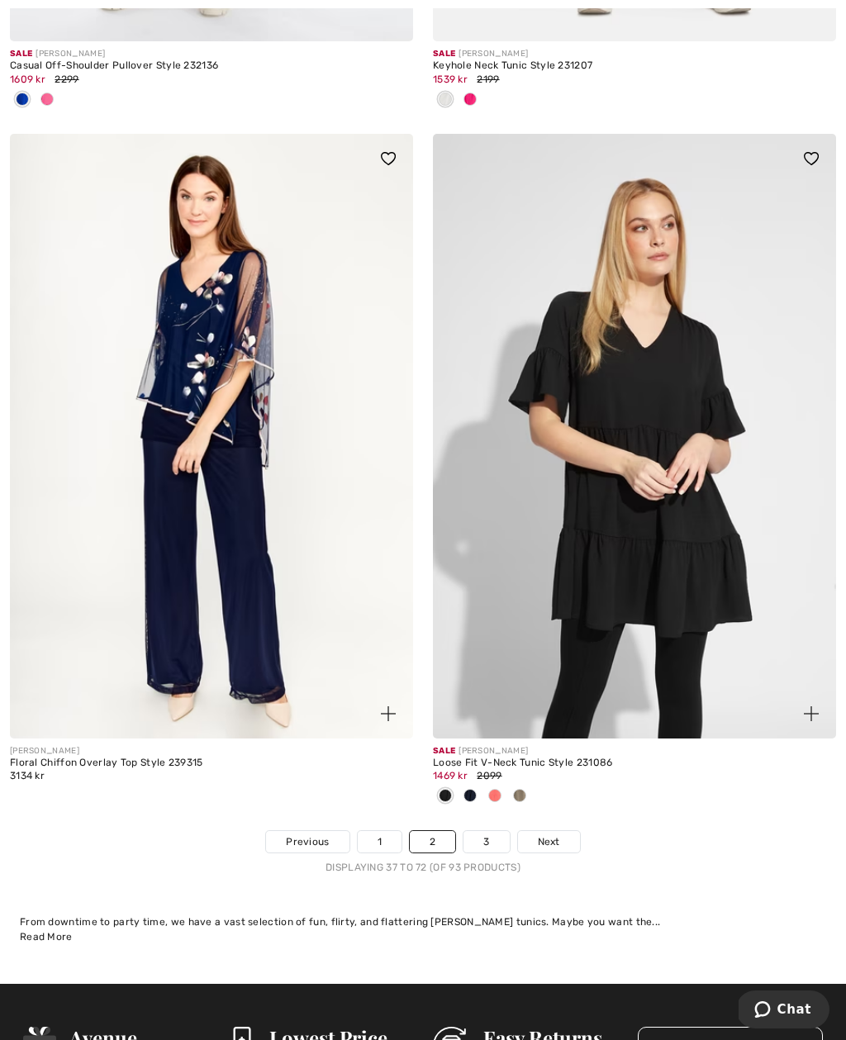
click at [490, 833] on link "3" at bounding box center [485, 841] width 45 height 21
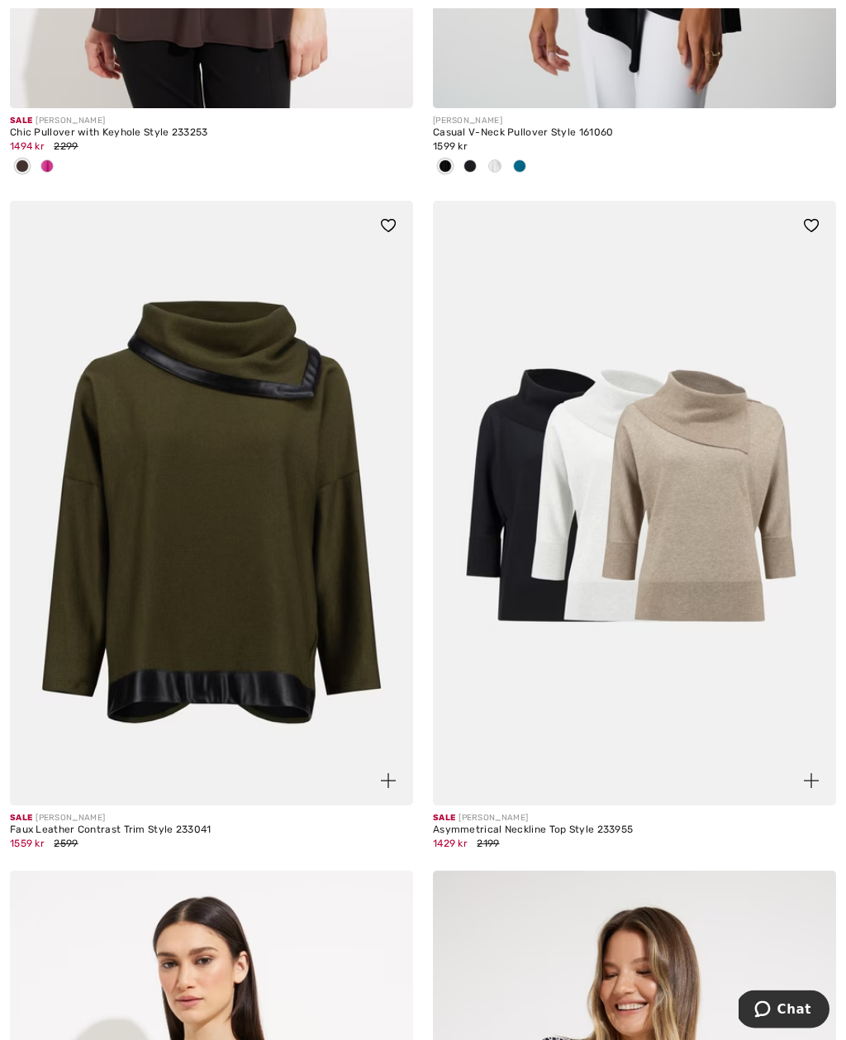
scroll to position [706, 0]
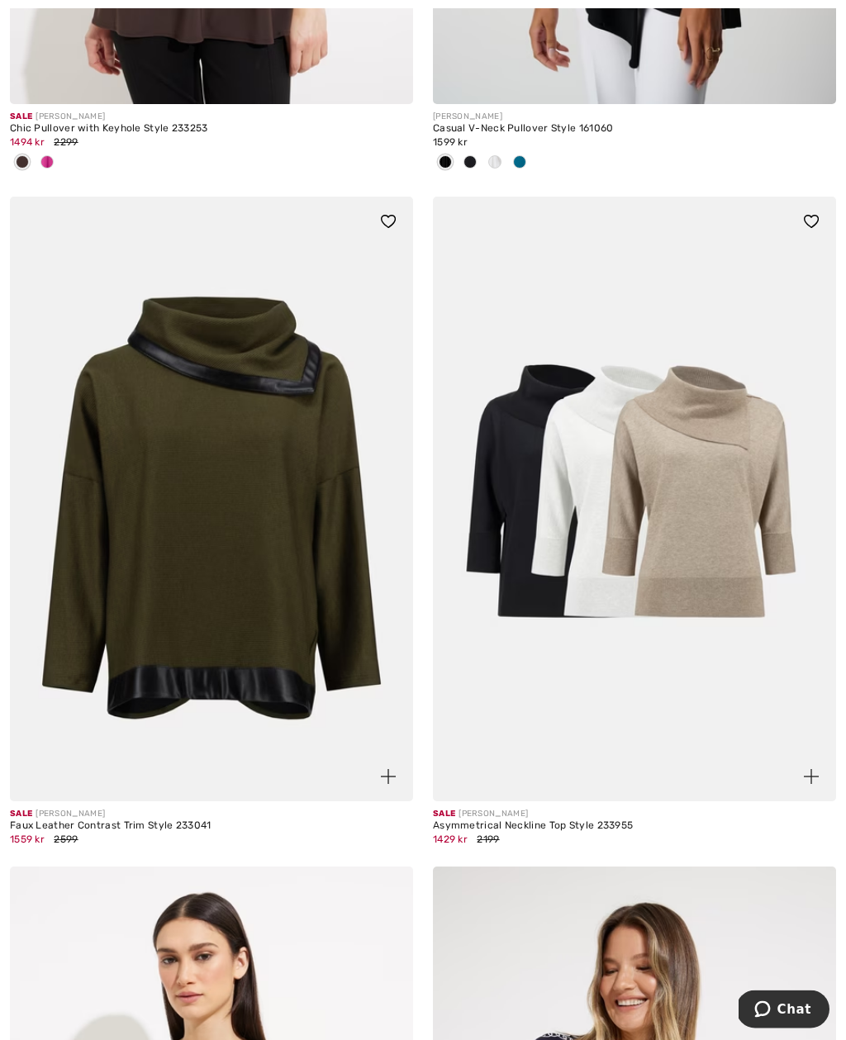
click at [388, 778] on img at bounding box center [388, 777] width 15 height 15
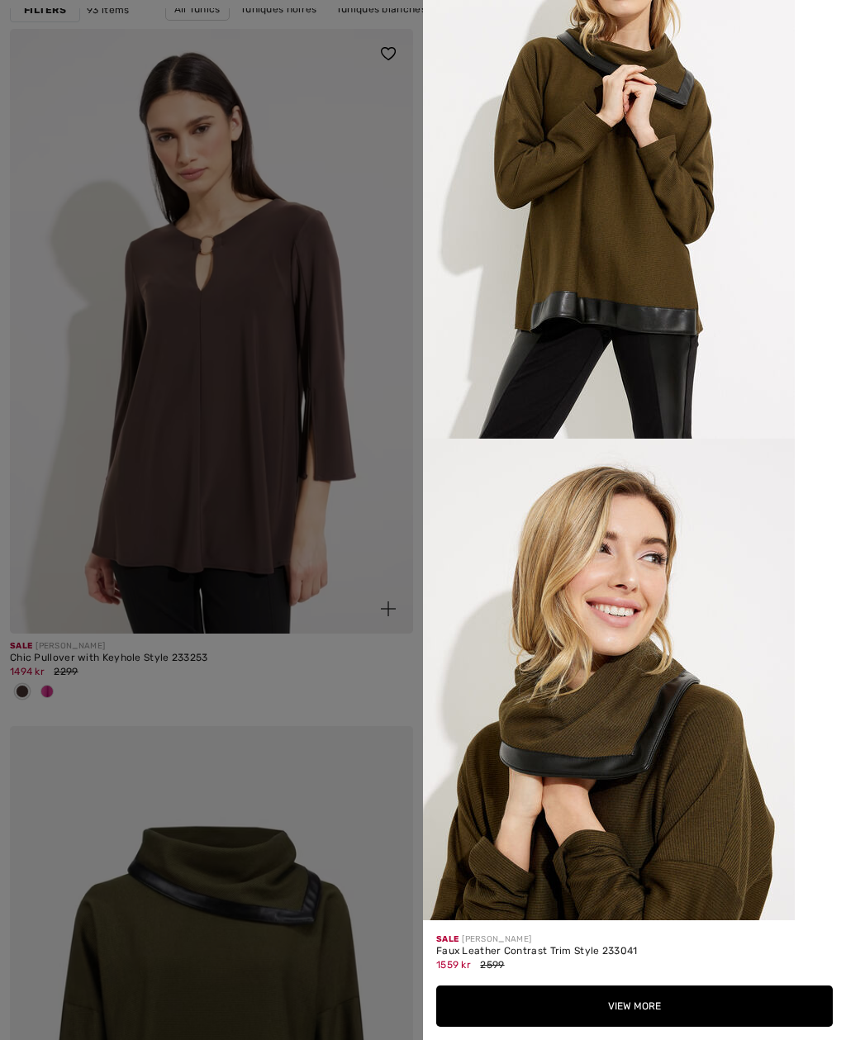
scroll to position [2002, 0]
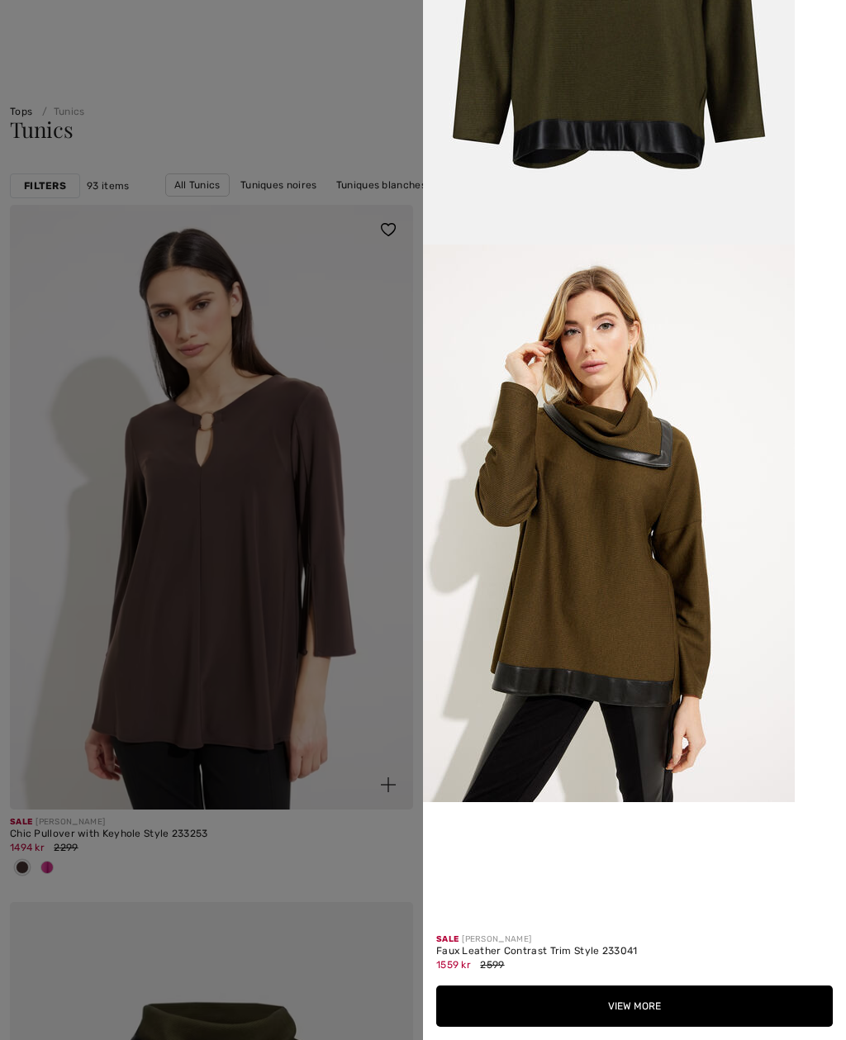
click at [296, 410] on div at bounding box center [423, 520] width 846 height 1040
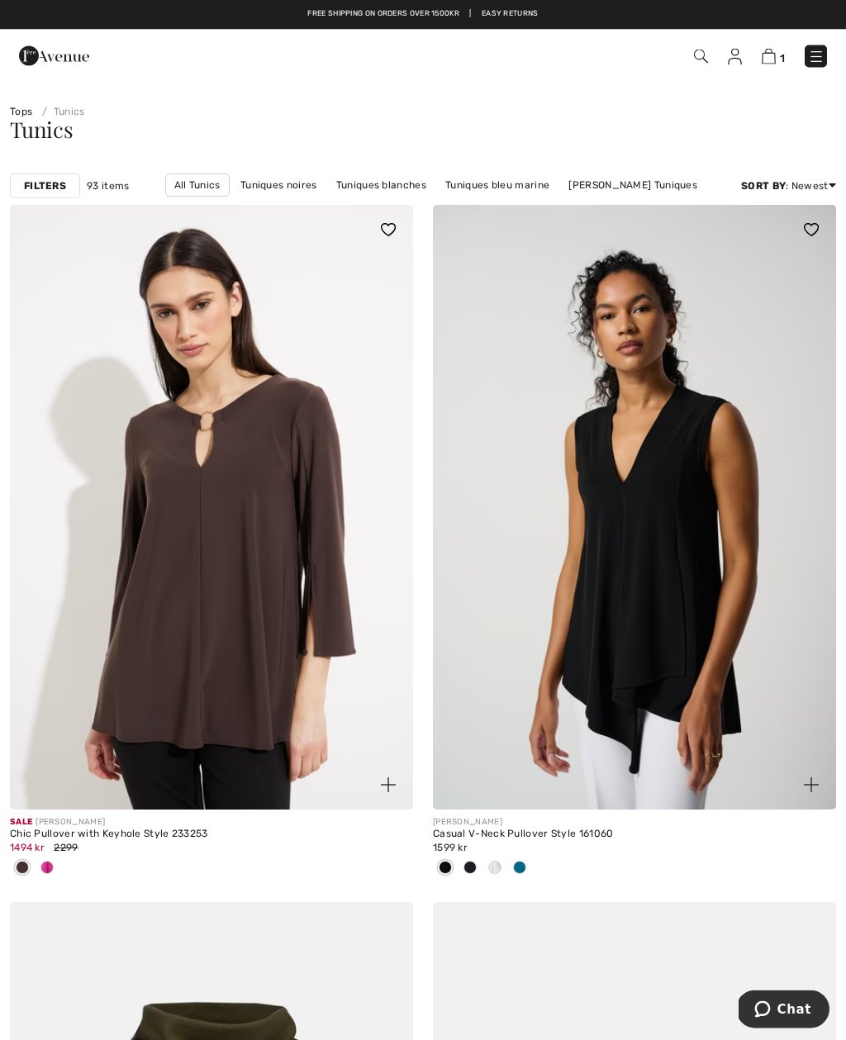
scroll to position [0, 0]
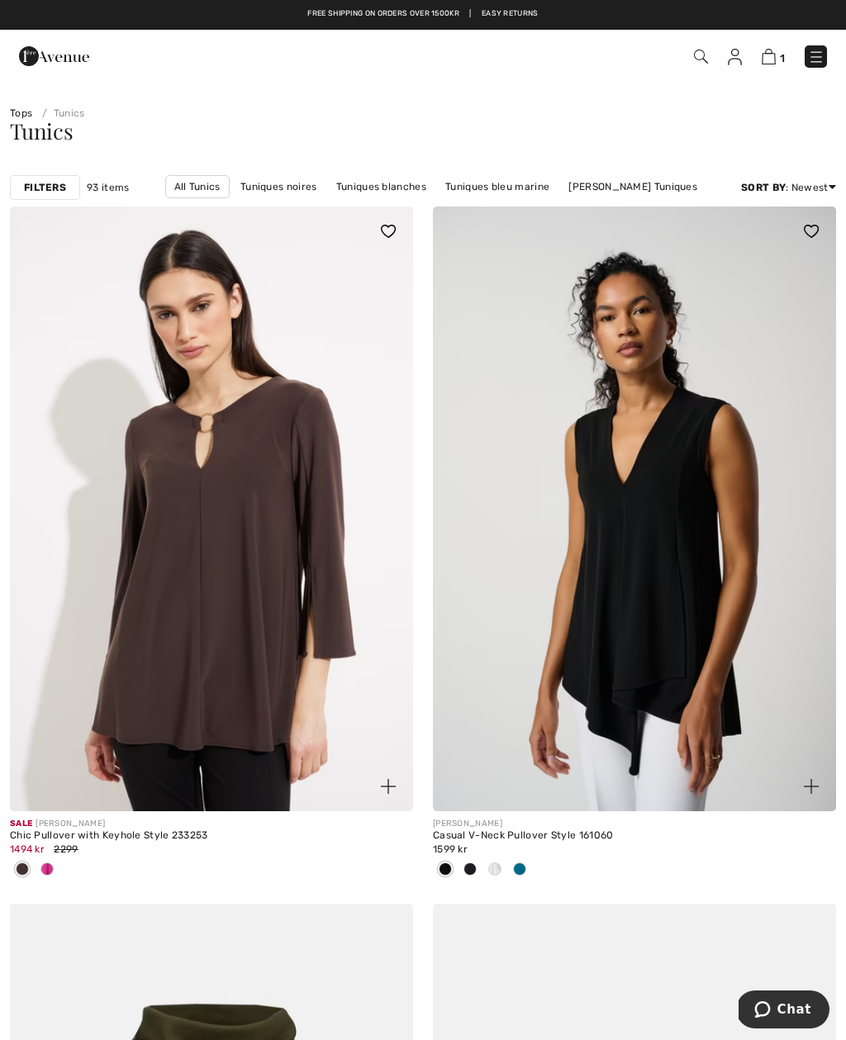
click at [816, 64] on img at bounding box center [816, 57] width 17 height 17
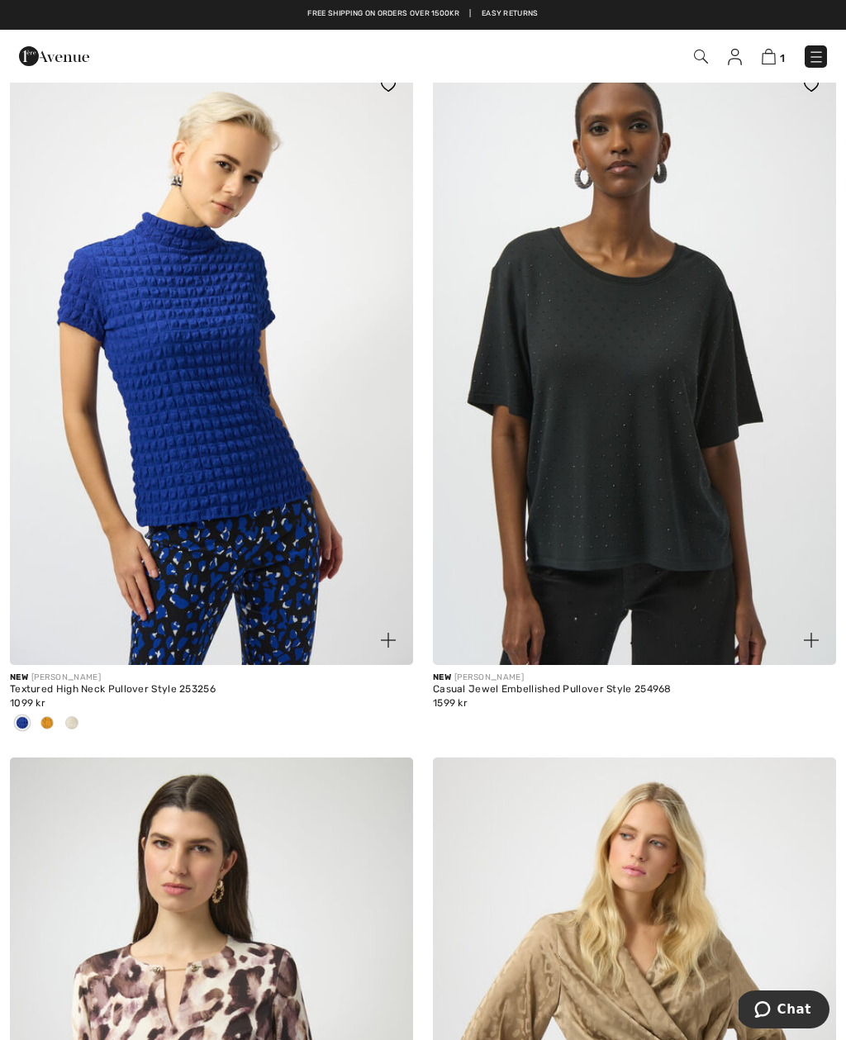
click at [764, 52] on img at bounding box center [768, 57] width 14 height 16
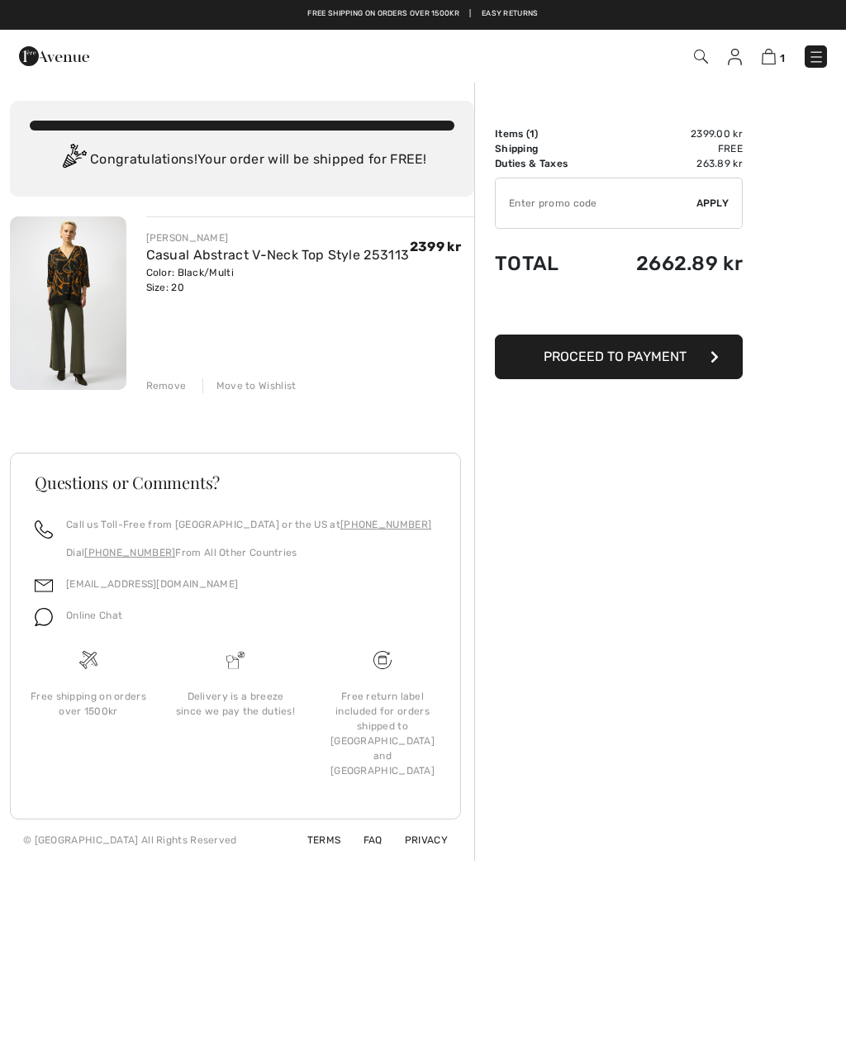
click at [256, 391] on div "Move to Wishlist" at bounding box center [249, 385] width 94 height 15
